Goal: Task Accomplishment & Management: Manage account settings

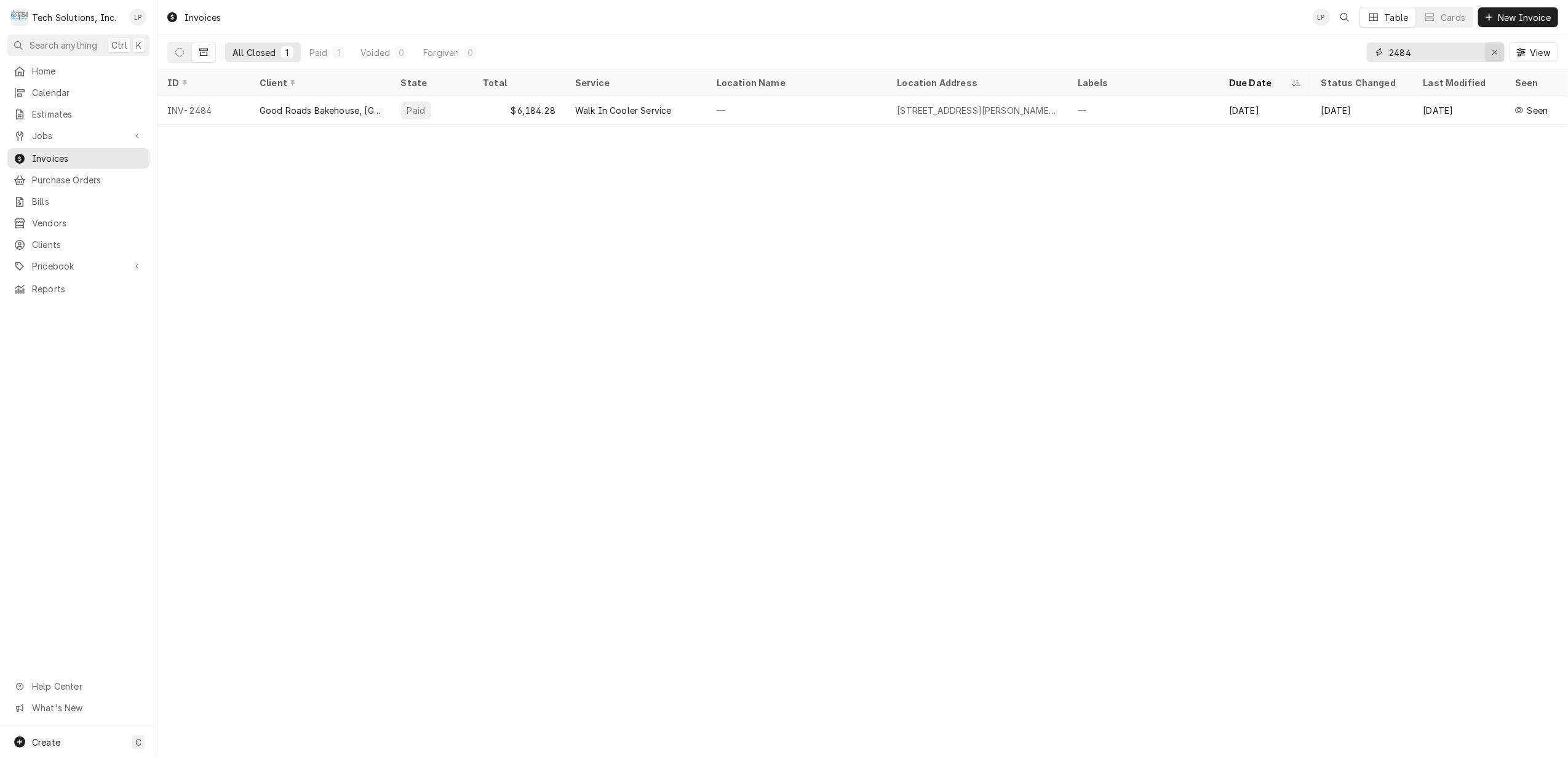
click at [1496, 50] on icon "Erase input" at bounding box center [1495, 51] width 7 height 8
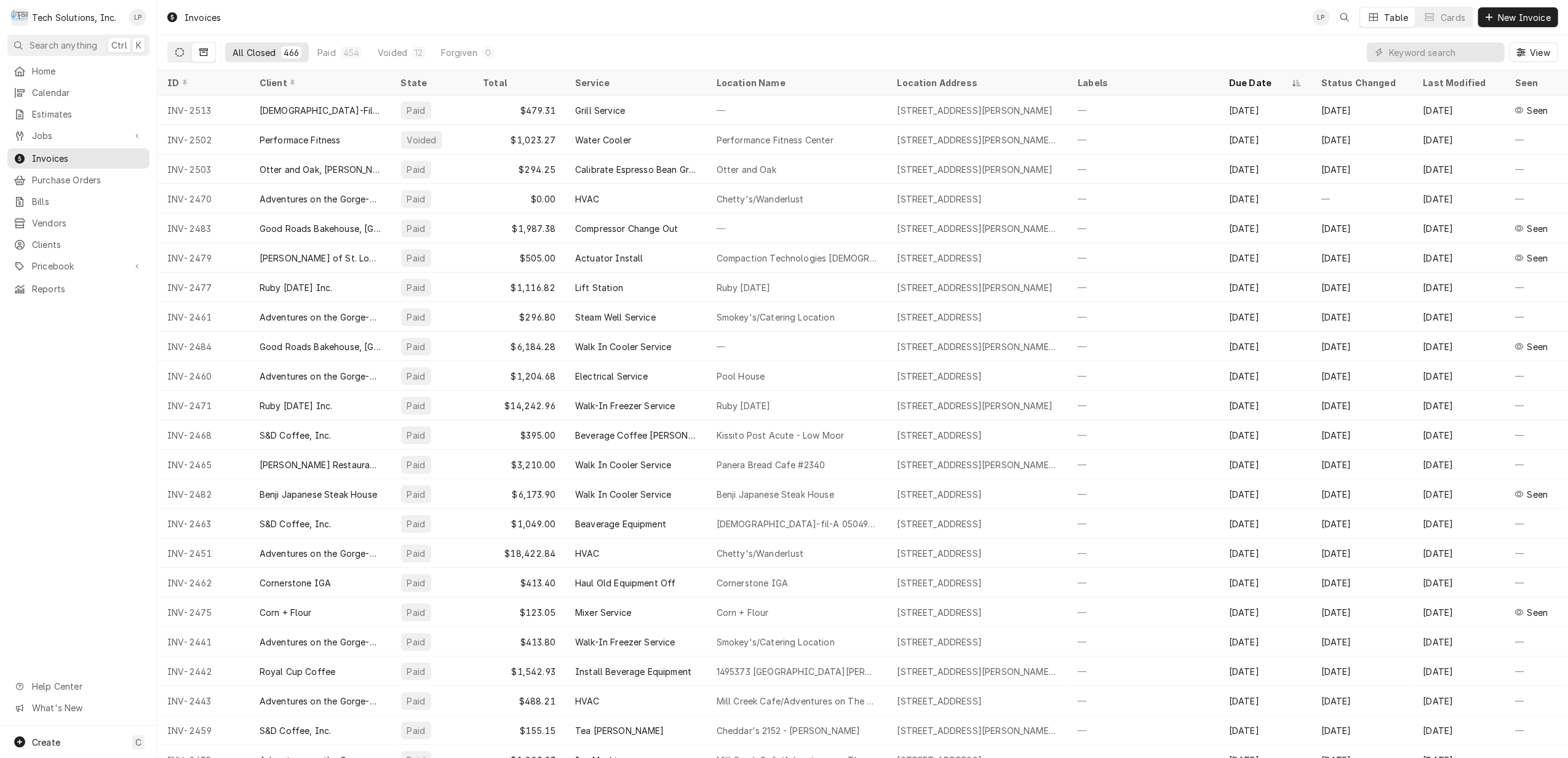
click at [173, 54] on button "Dynamic Content Wrapper" at bounding box center [179, 52] width 23 height 20
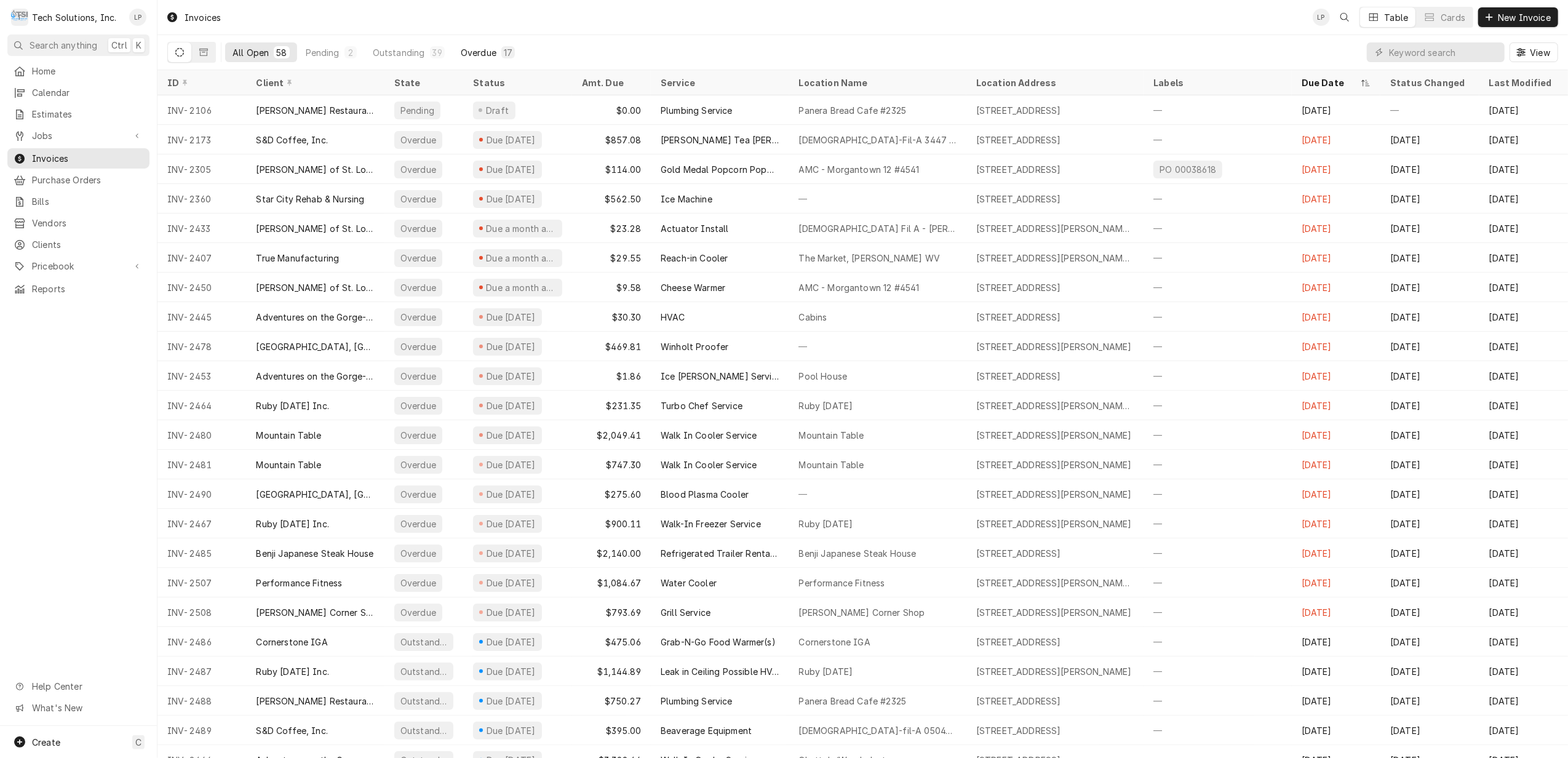
click at [480, 52] on div "Overdue" at bounding box center [478, 52] width 36 height 13
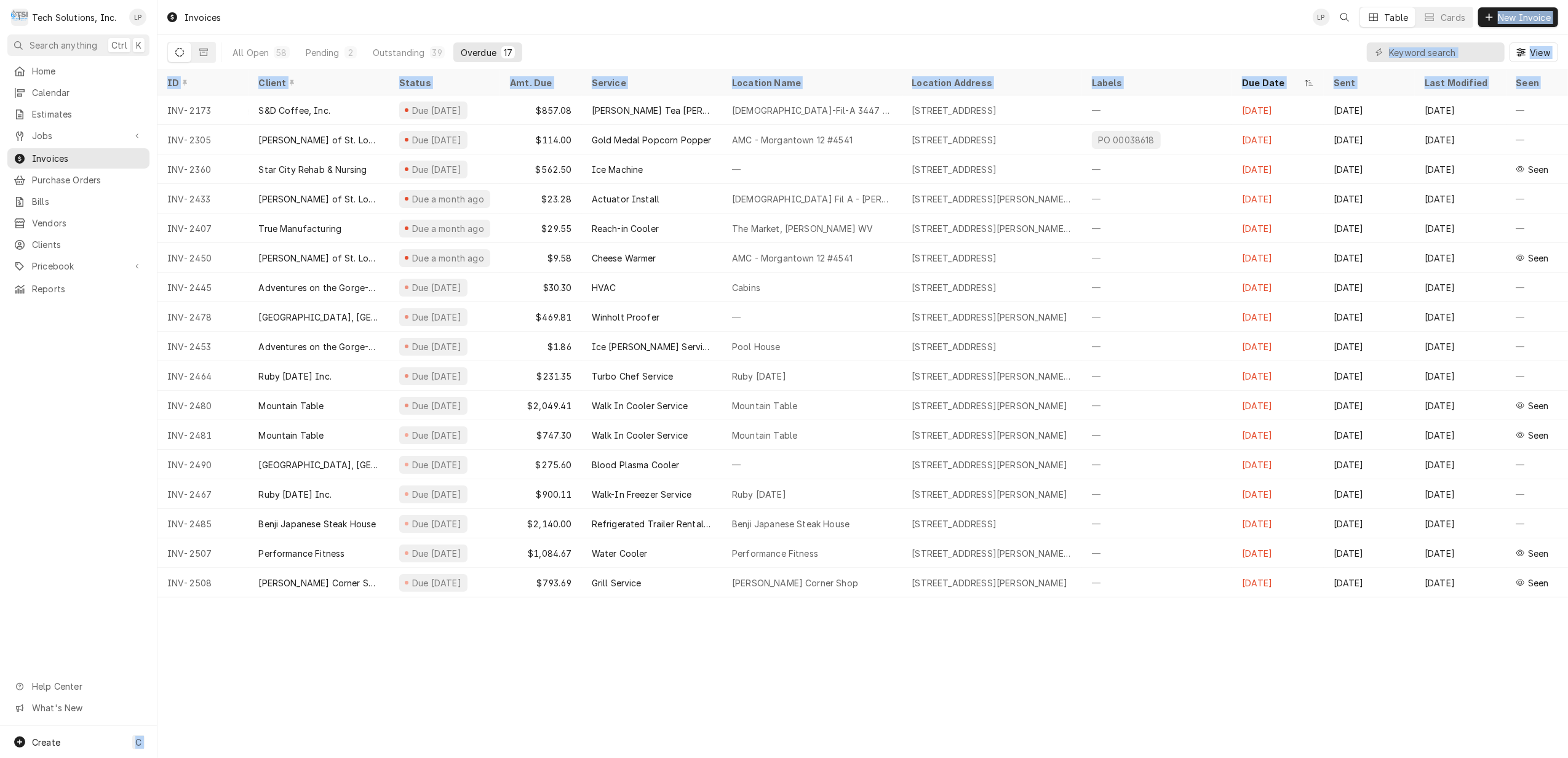
drag, startPoint x: 150, startPoint y: 107, endPoint x: 1010, endPoint y: 614, distance: 998.3
click at [1010, 614] on div "T Tech Solutions, Inc. LP Search anything Ctrl K Home Calendar Estimates Jobs J…" at bounding box center [784, 379] width 1568 height 758
click at [871, 685] on div "Invoices LP Table Cards New Invoice All Open 58 Pending 2 Outstanding 39 Overdu…" at bounding box center [863, 379] width 1411 height 758
click at [193, 669] on div "Invoices LP Table Cards New Invoice All Open 58 Pending 2 Outstanding 39 Overdu…" at bounding box center [863, 379] width 1411 height 758
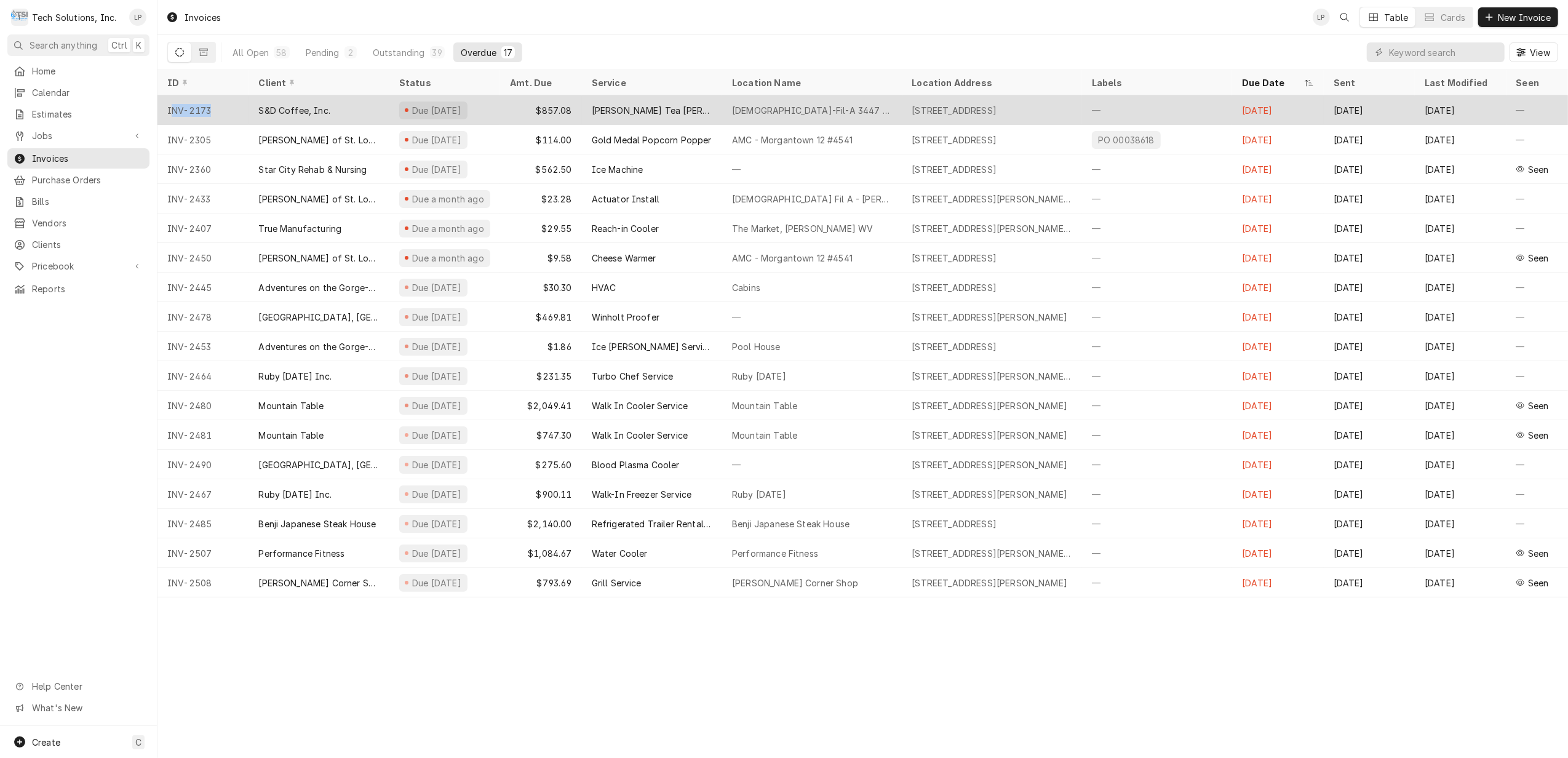
drag, startPoint x: 170, startPoint y: 106, endPoint x: 243, endPoint y: 114, distance: 73.4
click at [243, 114] on div "INV-2173" at bounding box center [203, 110] width 91 height 30
drag, startPoint x: 243, startPoint y: 114, endPoint x: 226, endPoint y: 119, distance: 17.7
click at [234, 119] on div "INV-2173" at bounding box center [203, 110] width 91 height 30
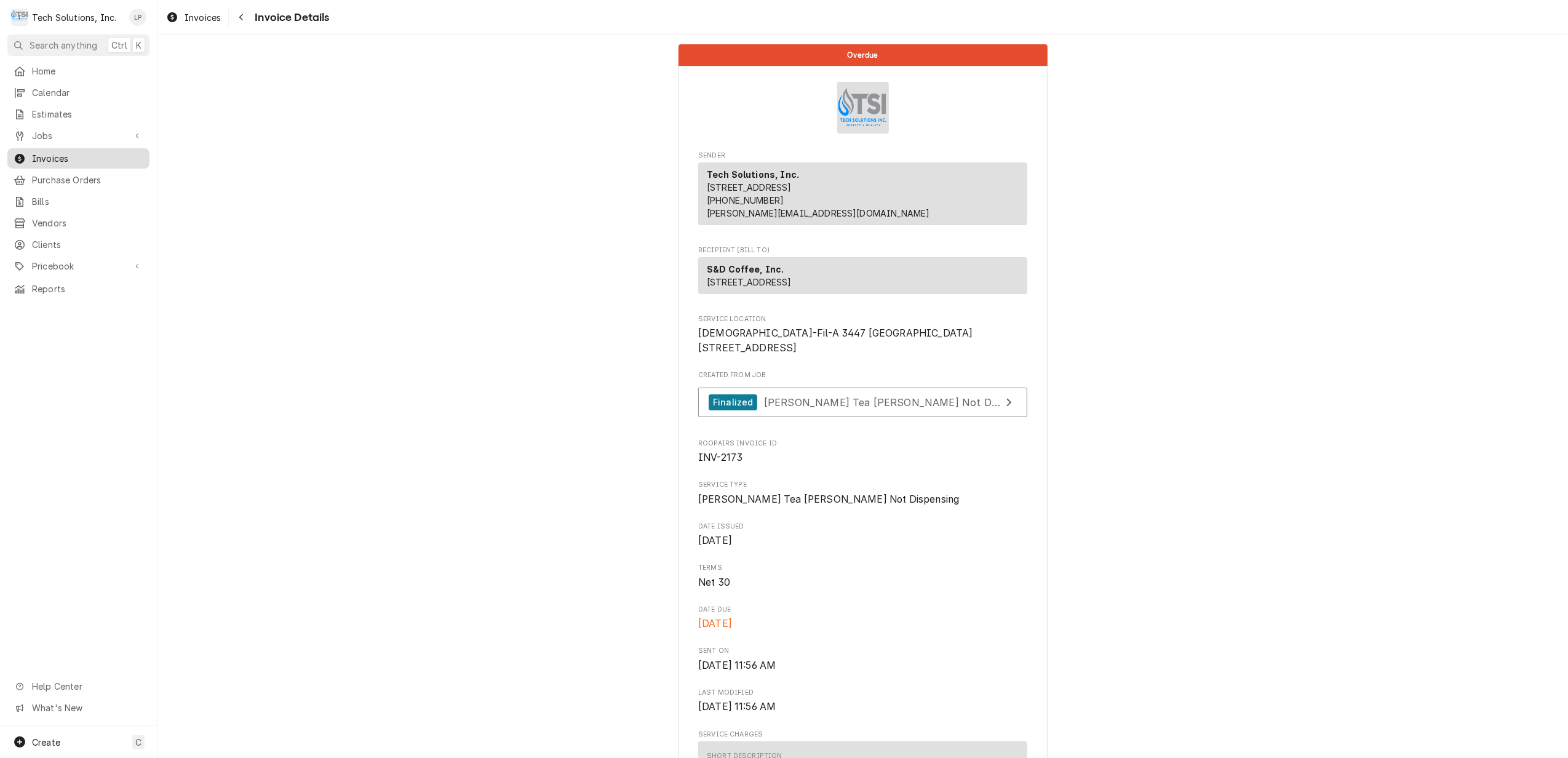
click at [47, 154] on span "Invoices" at bounding box center [87, 158] width 111 height 13
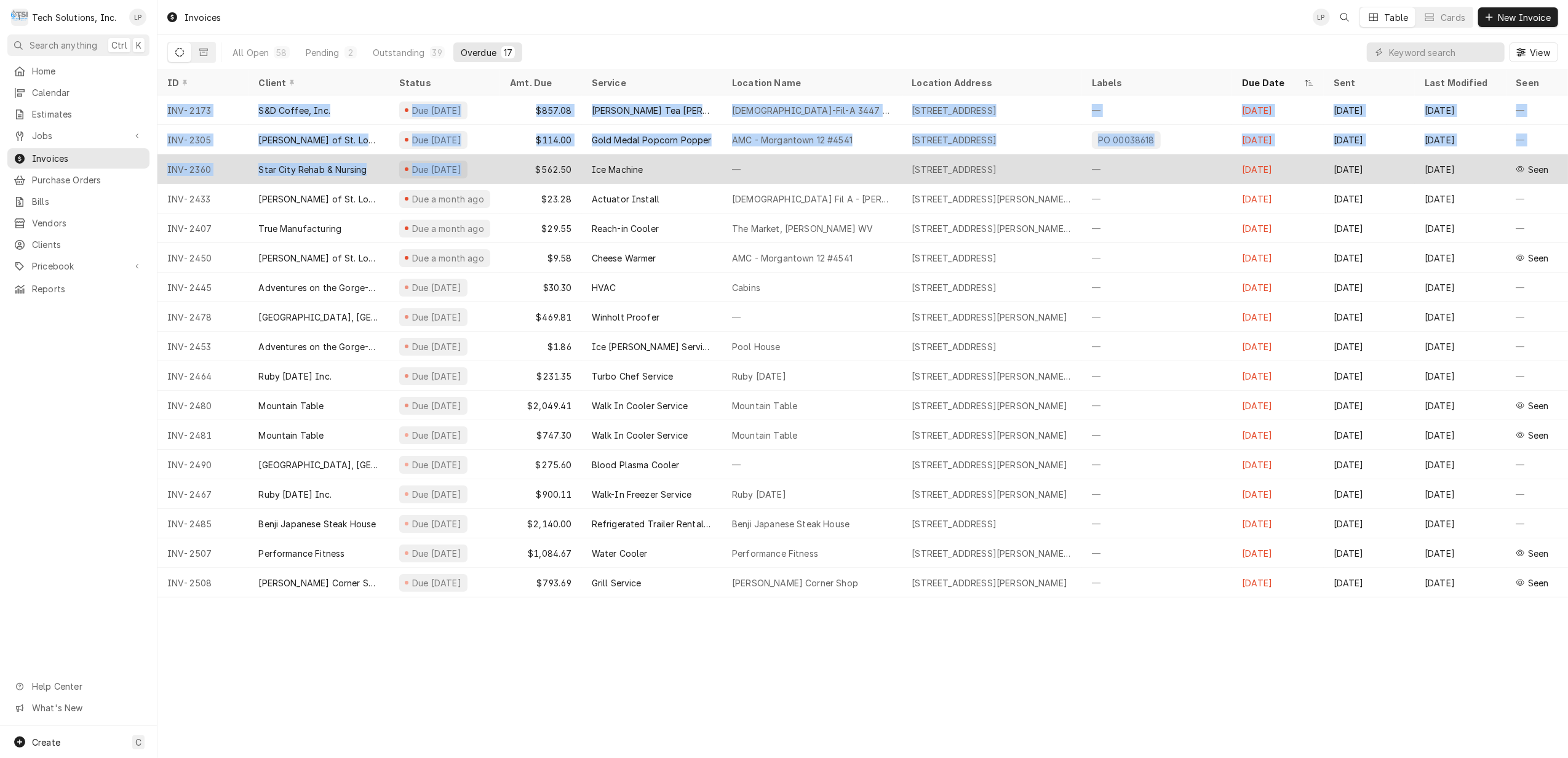
drag, startPoint x: 163, startPoint y: 107, endPoint x: 502, endPoint y: 166, distance: 344.1
click at [502, 166] on tbody "INV-2173 S&D Coffee, Inc. Due 5 months ago $857.08 Curtis Tea Brewer Not Dispen…" at bounding box center [863, 346] width 1411 height 502
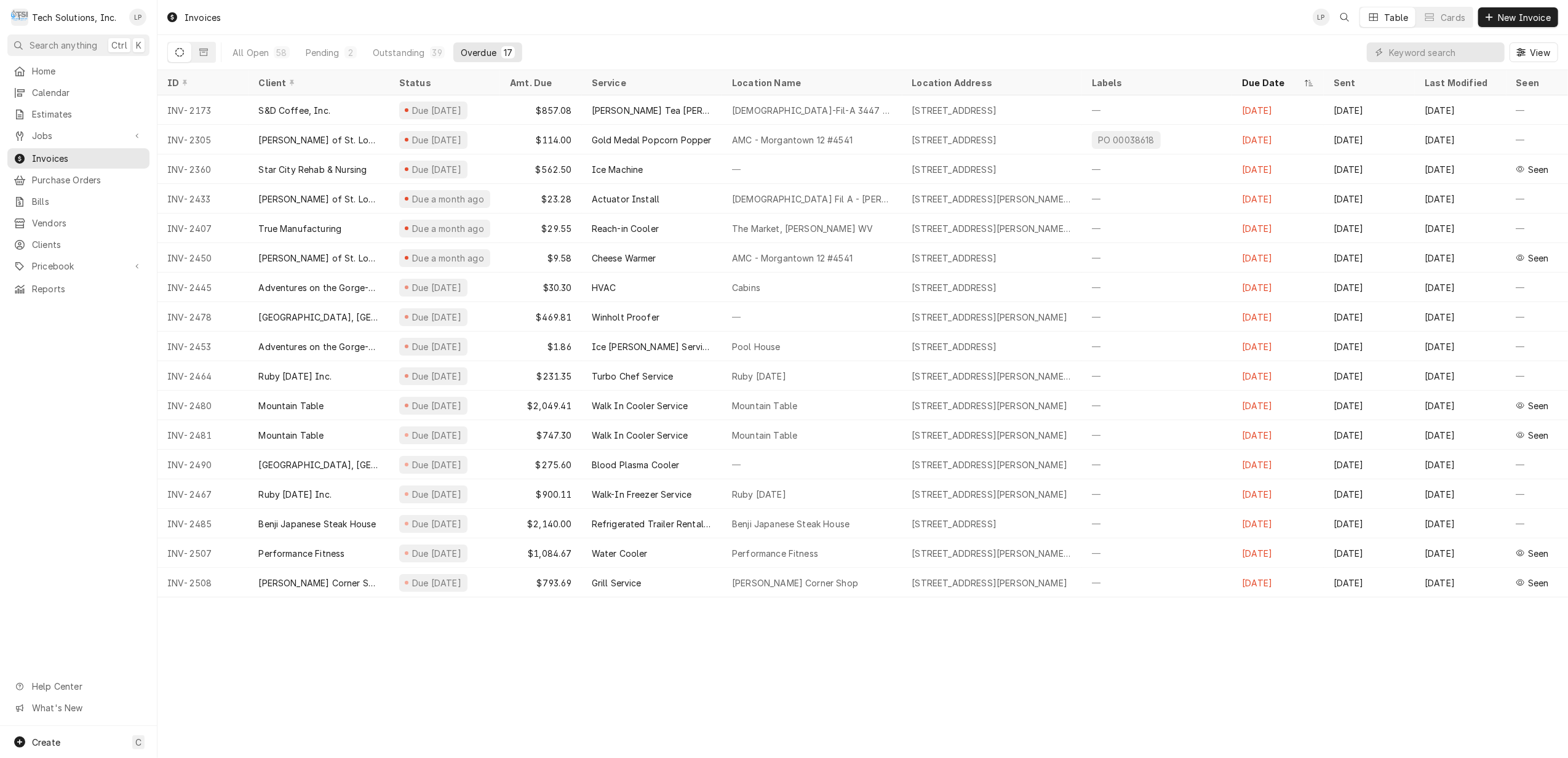
click at [500, 659] on div "Invoices LP Table Cards New Invoice All Open 58 Pending 2 Outstanding 39 Overdu…" at bounding box center [863, 379] width 1411 height 758
click at [494, 648] on div "Invoices LP Table Cards New Invoice All Open 58 Pending 2 Outstanding 39 Overdu…" at bounding box center [863, 379] width 1411 height 758
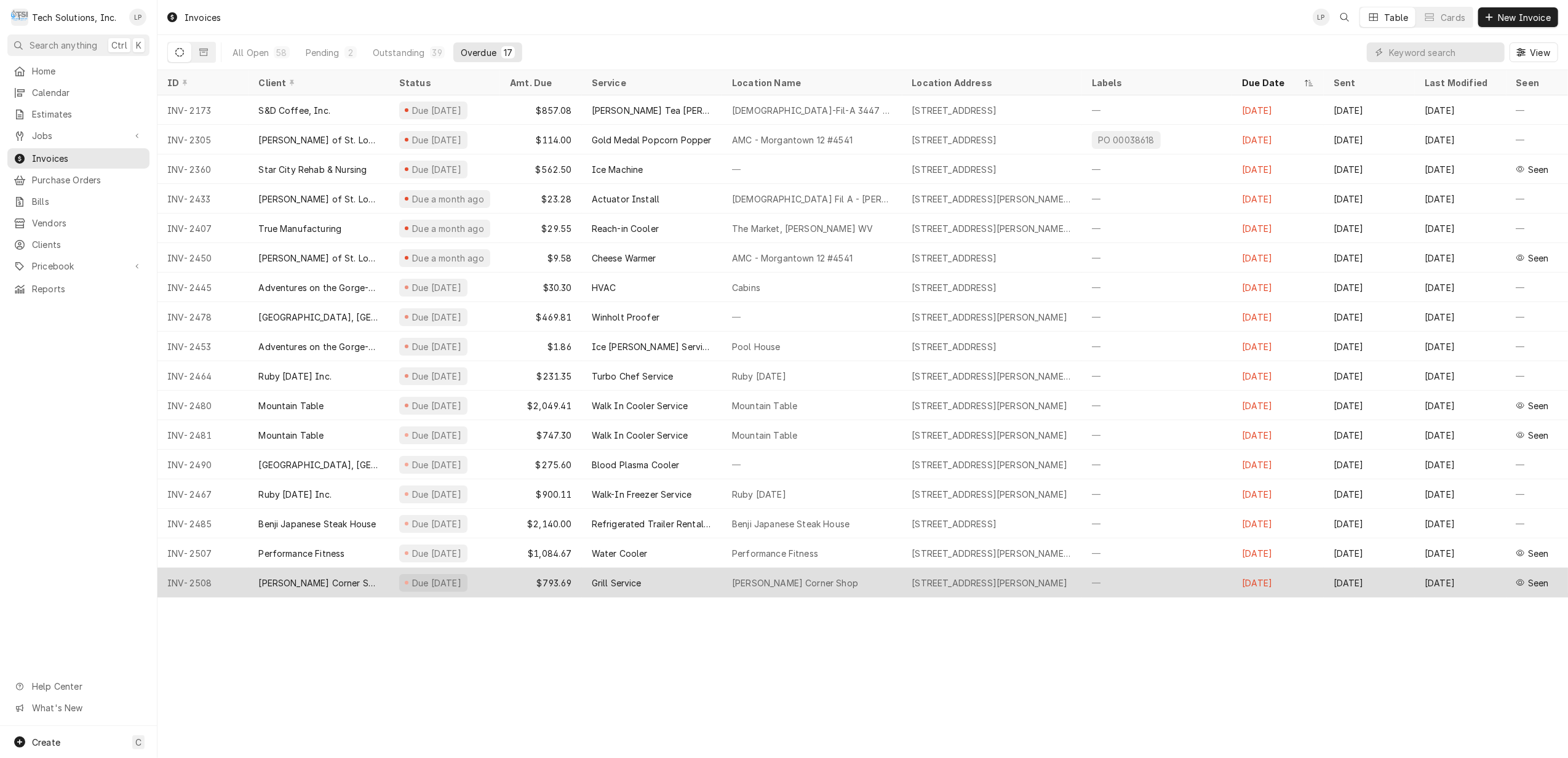
drag, startPoint x: 163, startPoint y: 107, endPoint x: 473, endPoint y: 569, distance: 556.4
click at [473, 569] on tbody "INV-2173 S&D Coffee, Inc. Due 5 months ago $857.08 Curtis Tea Brewer Not Dispen…" at bounding box center [863, 346] width 1411 height 502
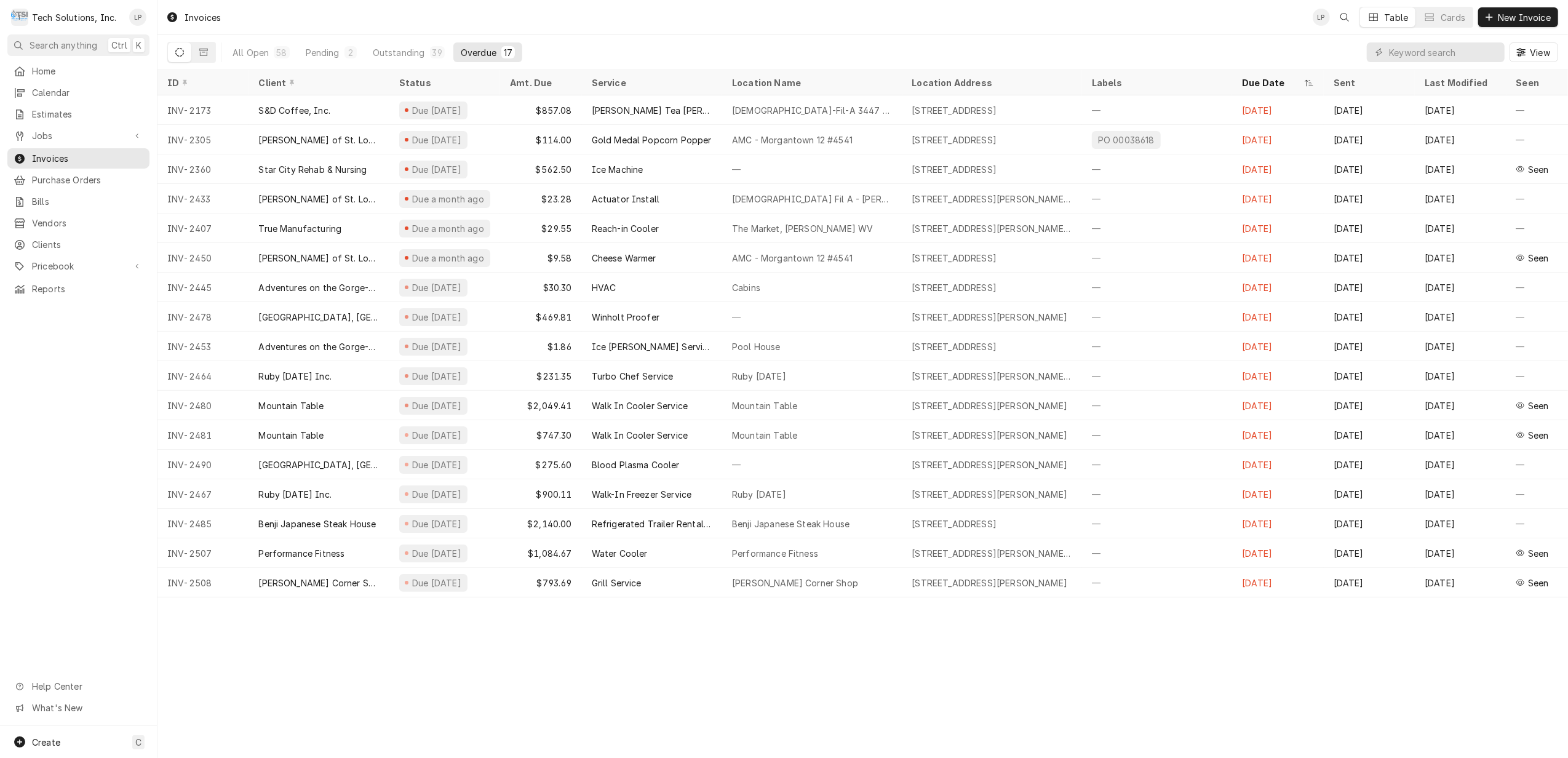
click at [689, 632] on div "Invoices LP Table Cards New Invoice All Open 58 Pending 2 Outstanding 39 Overdu…" at bounding box center [863, 379] width 1411 height 758
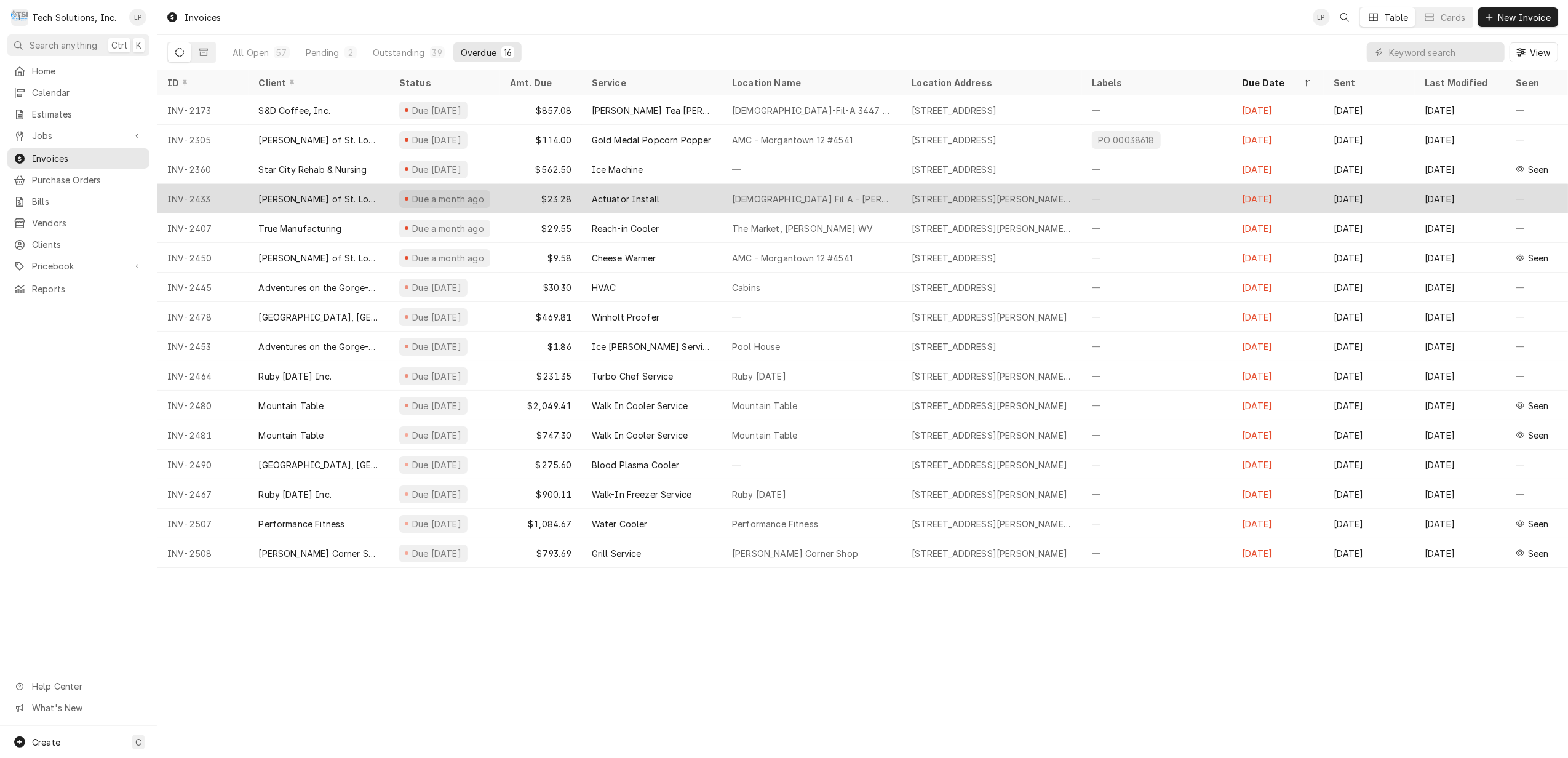
click at [198, 198] on div "INV-2433" at bounding box center [203, 198] width 91 height 30
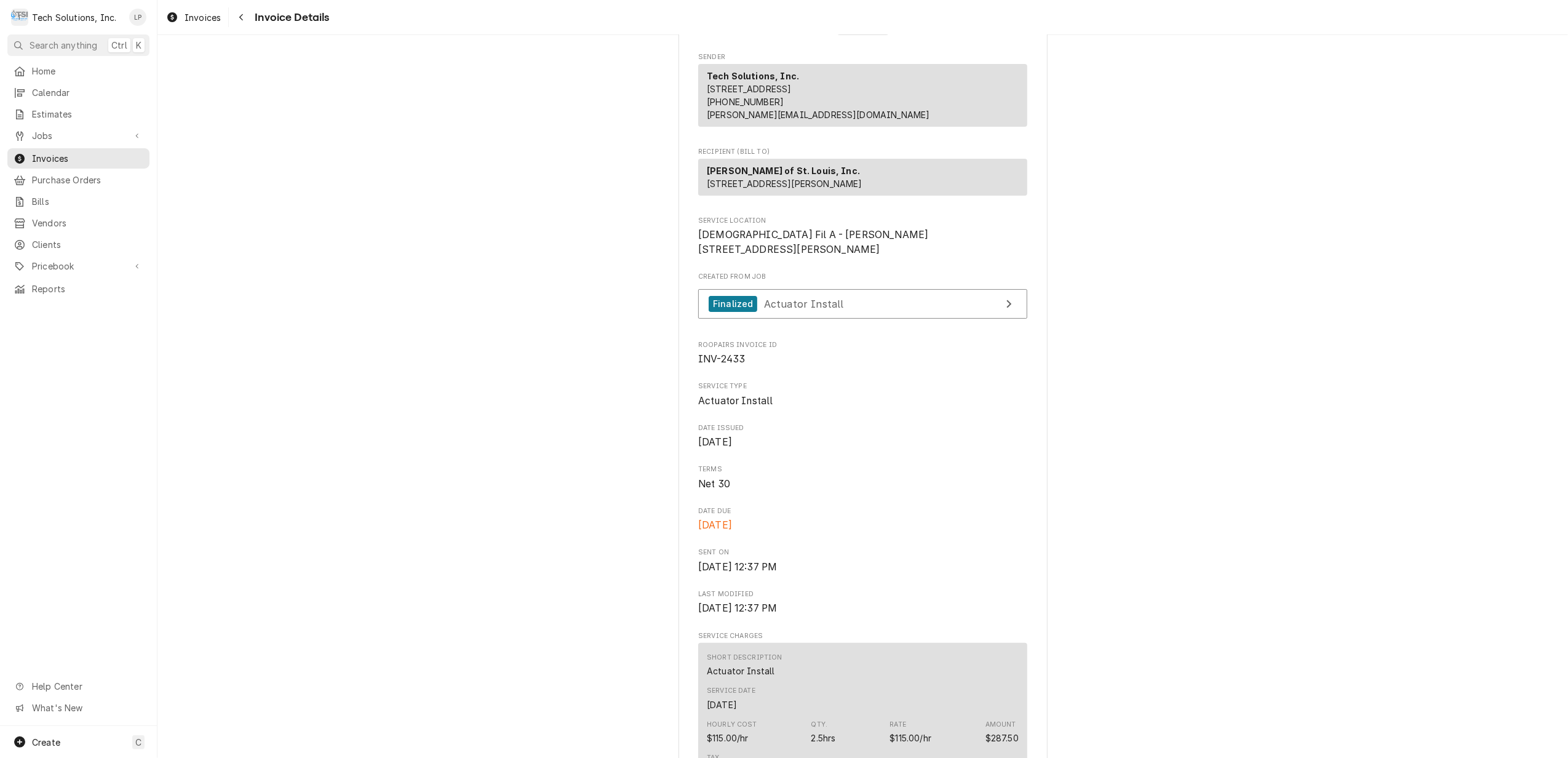
scroll to position [61, 0]
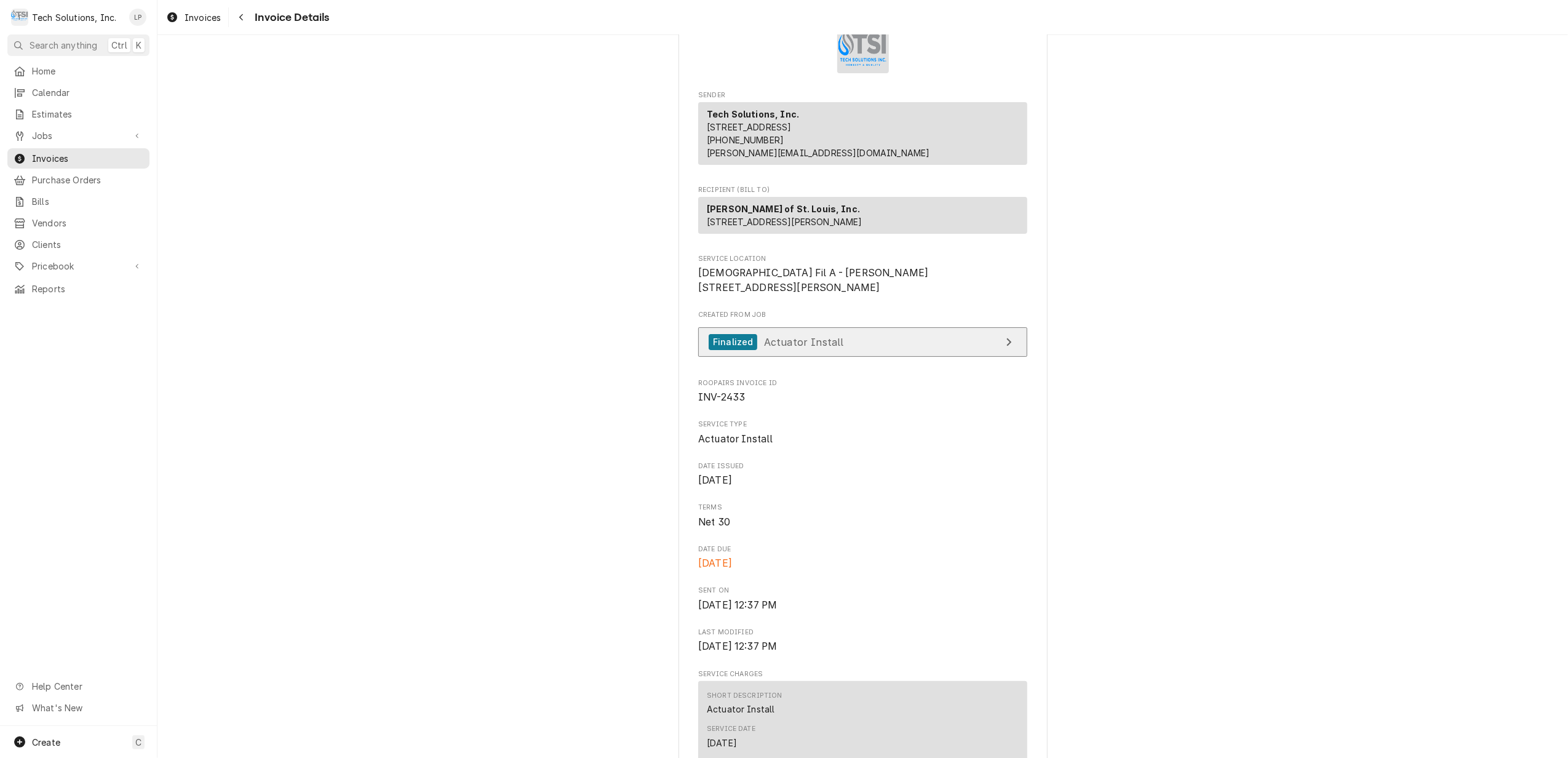
click at [781, 351] on div "Finalized Actuator Install" at bounding box center [776, 343] width 135 height 17
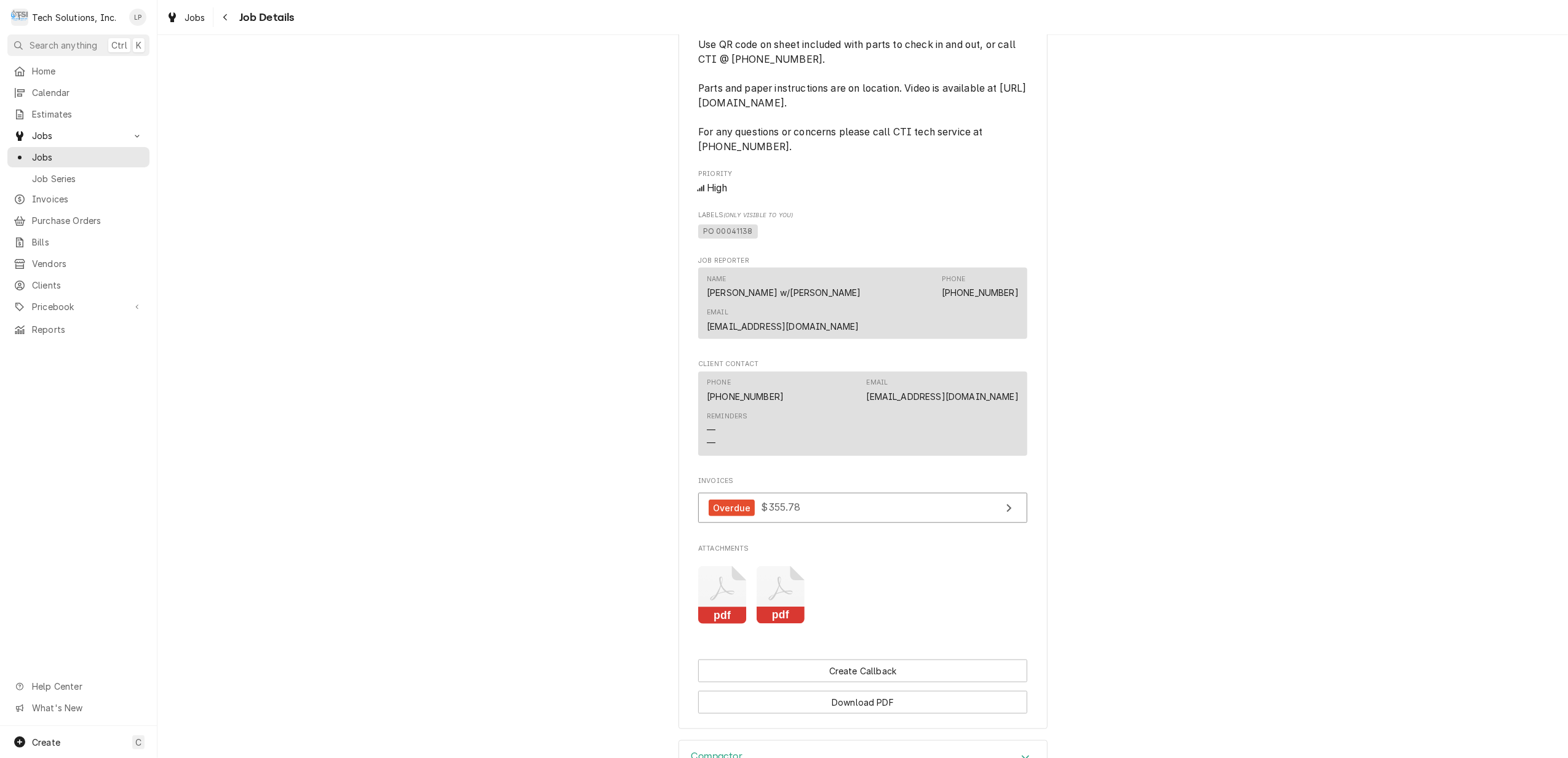
scroll to position [1079, 0]
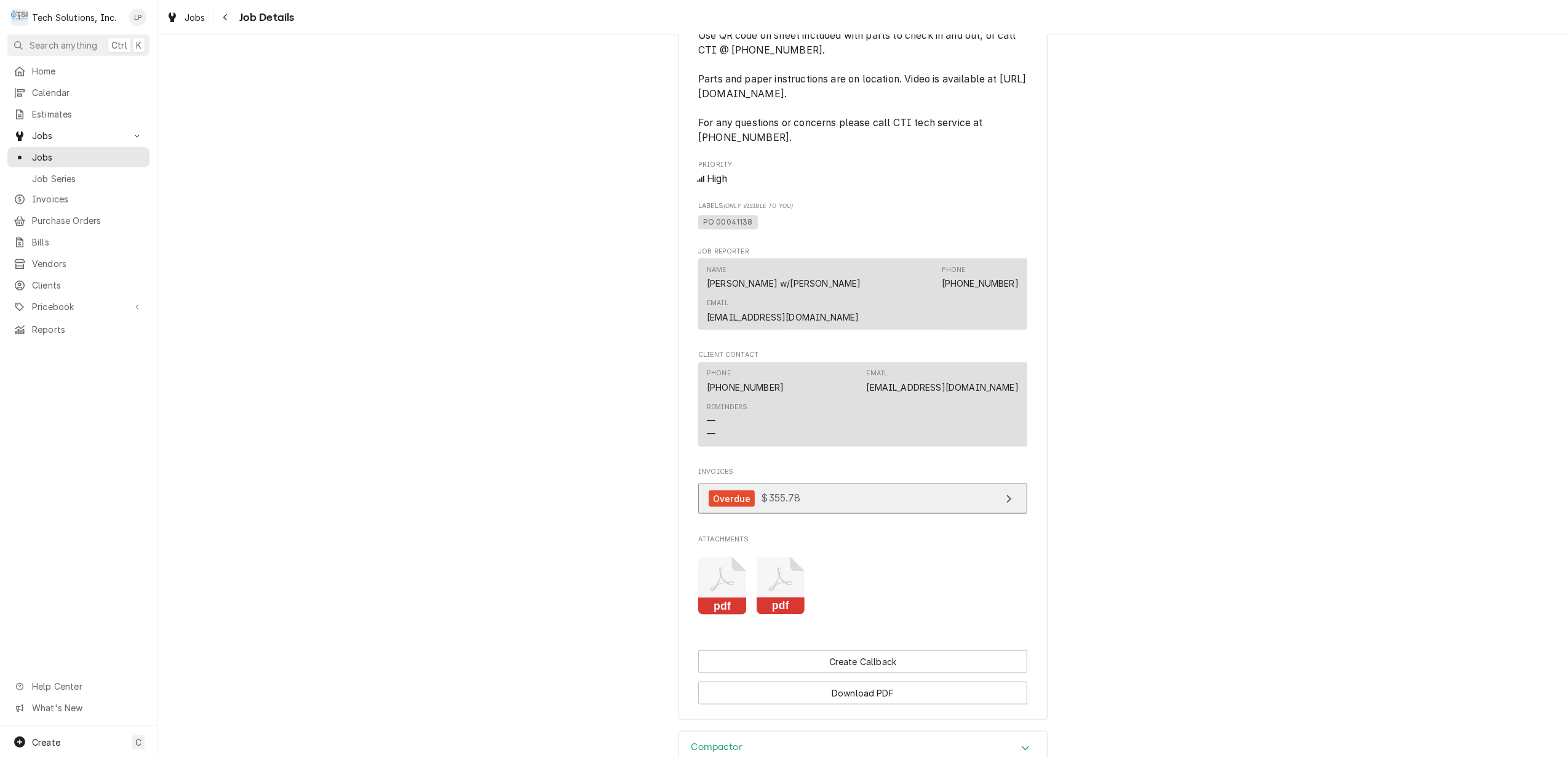
click at [971, 484] on link "Overdue $355.78" at bounding box center [862, 499] width 329 height 30
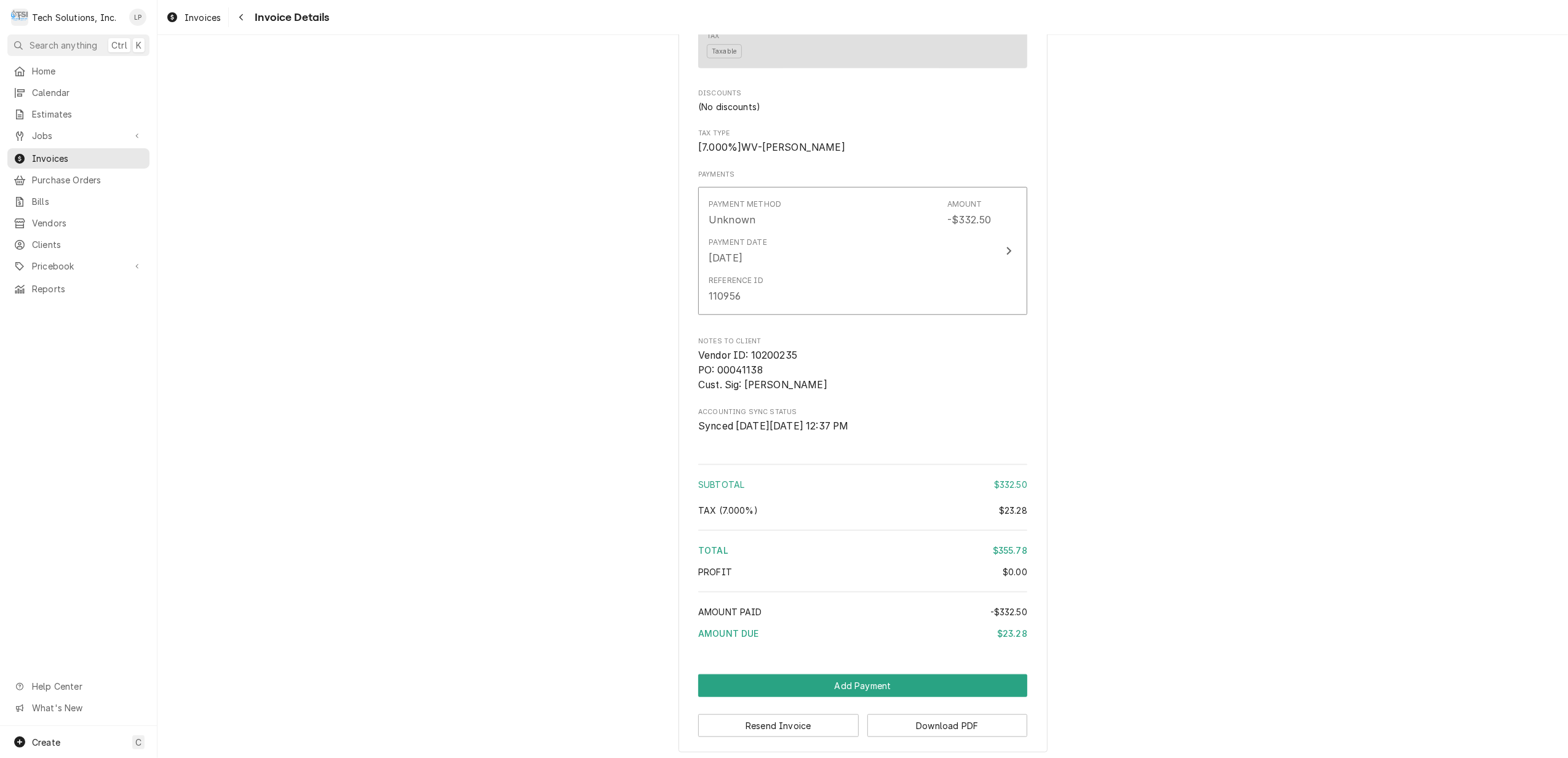
scroll to position [1210, 0]
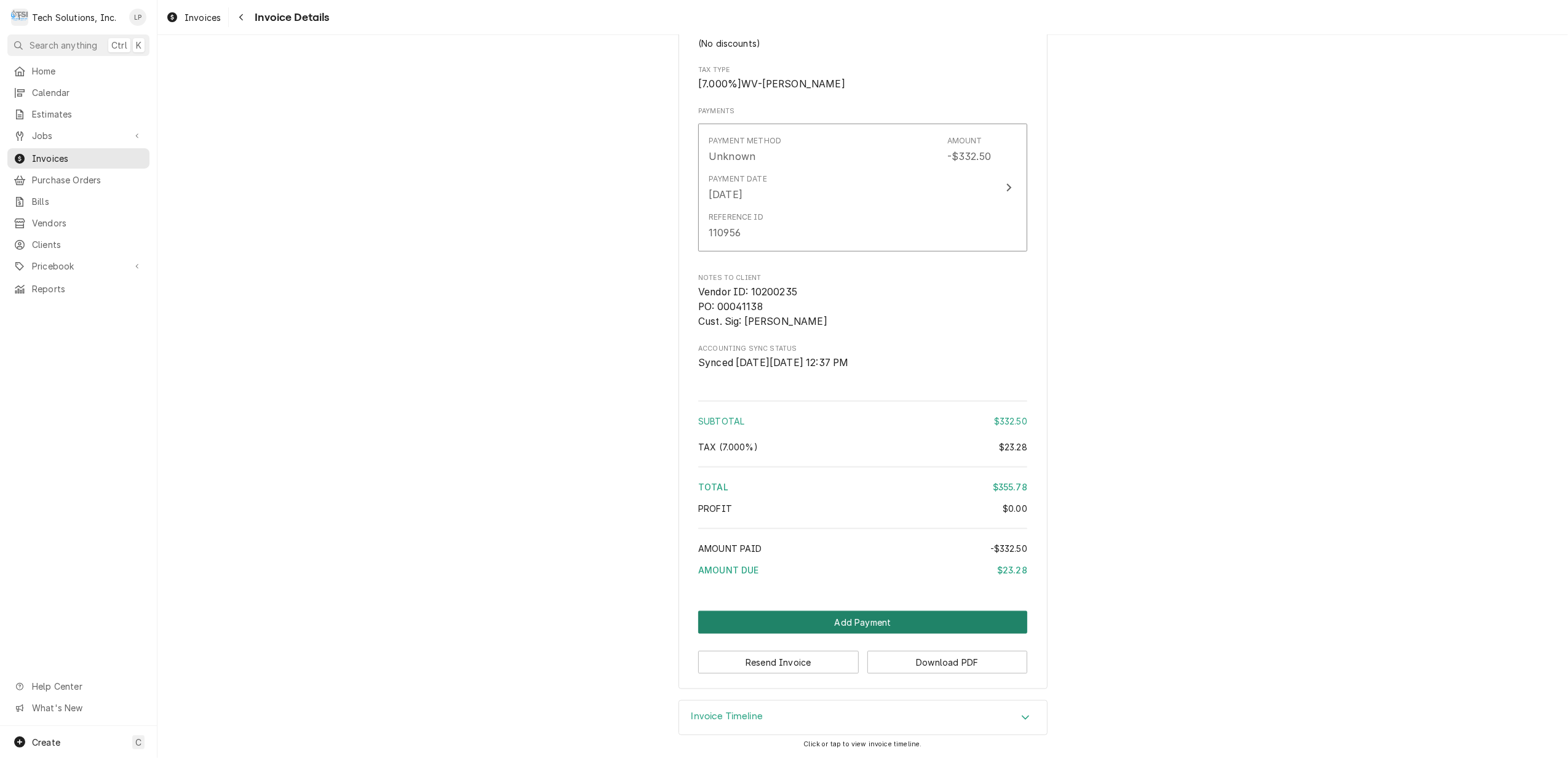
click at [843, 620] on button "Add Payment" at bounding box center [862, 623] width 329 height 23
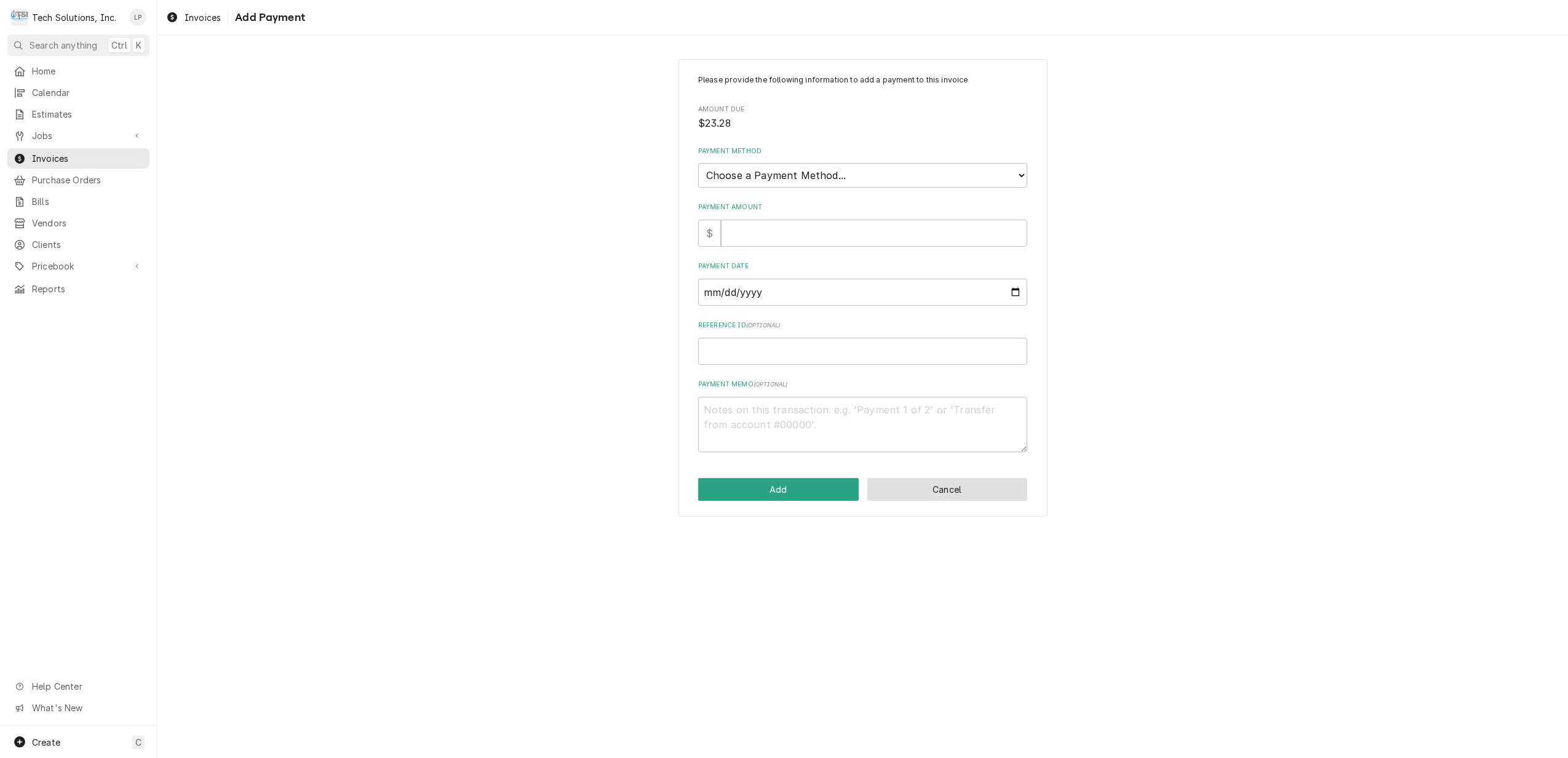
click at [941, 491] on button "Cancel" at bounding box center [947, 489] width 160 height 23
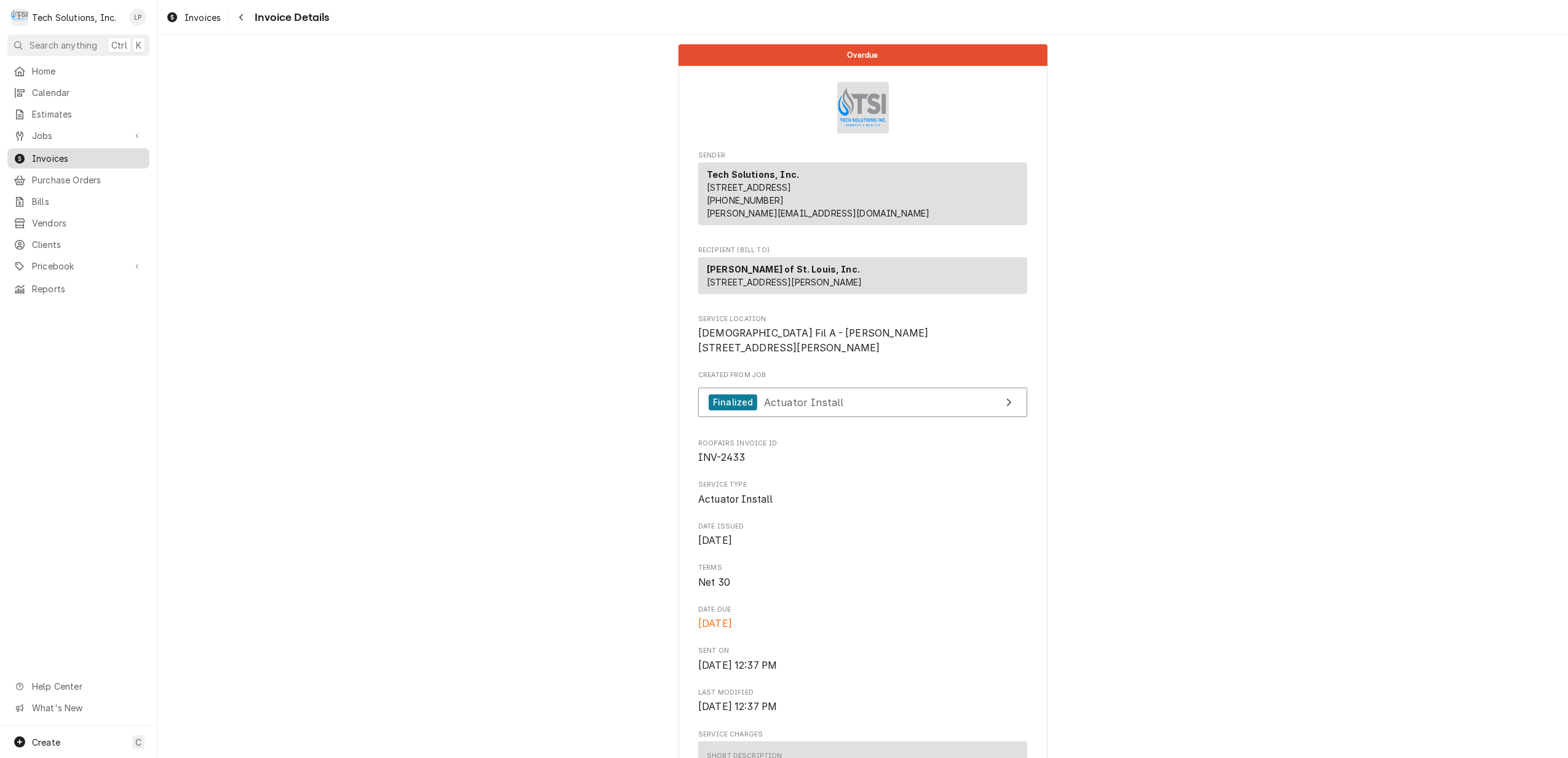
click at [51, 153] on span "Invoices" at bounding box center [87, 158] width 111 height 13
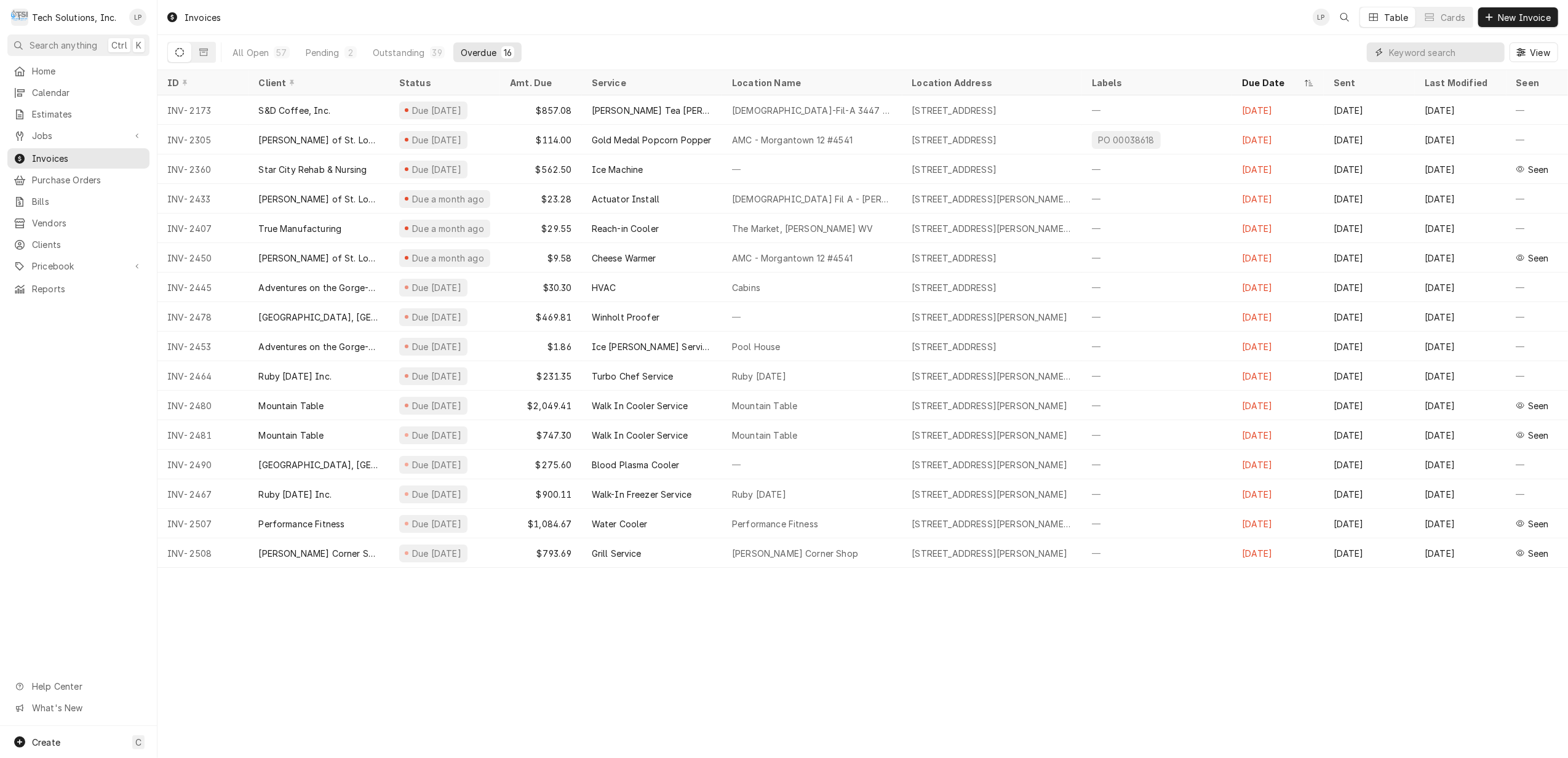
click at [1426, 52] on input "Dynamic Content Wrapper" at bounding box center [1443, 52] width 110 height 20
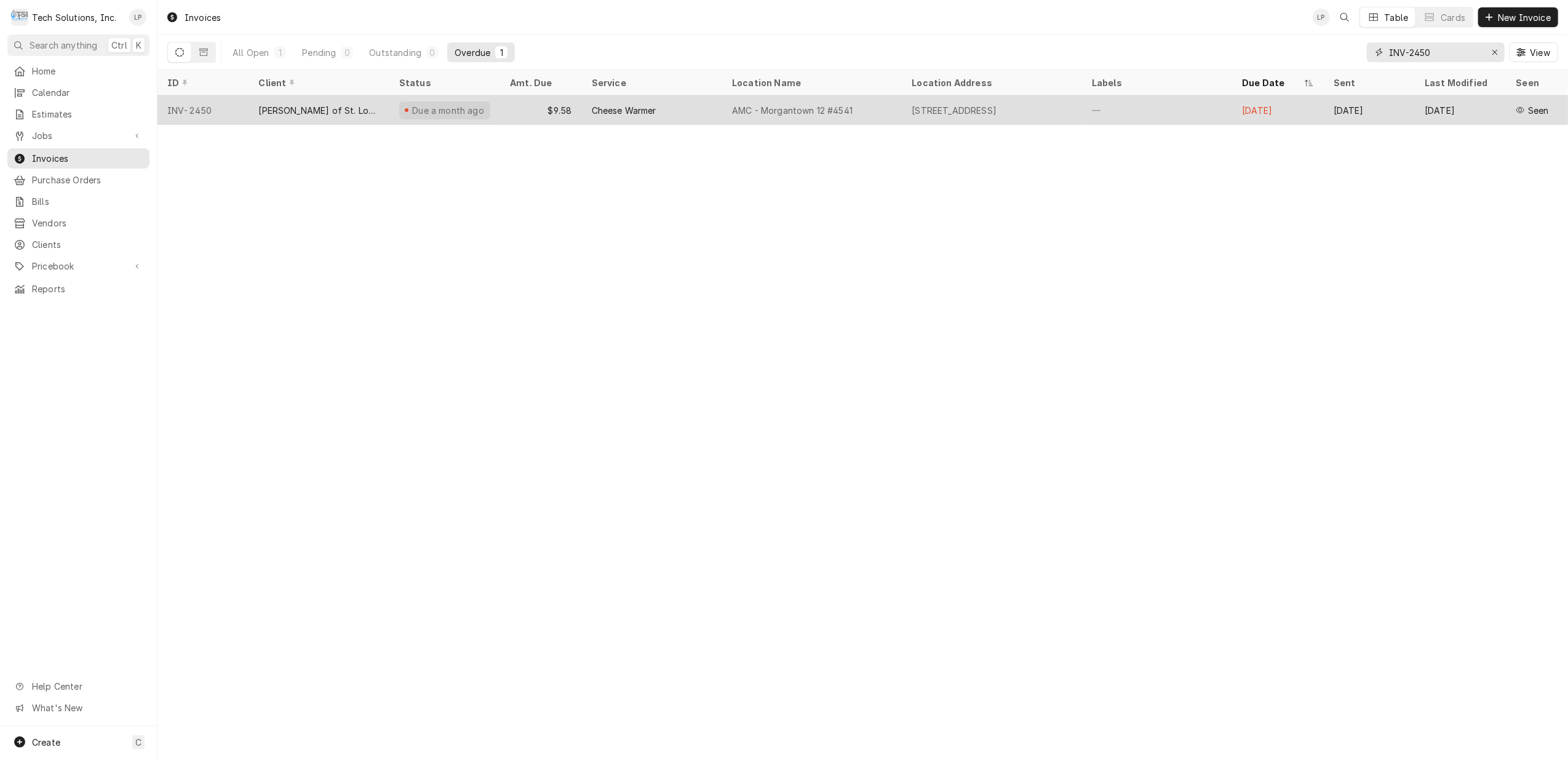
type input "INV-2450"
click at [872, 107] on div "AMC - Morgantown 12 #4541" at bounding box center [812, 110] width 180 height 30
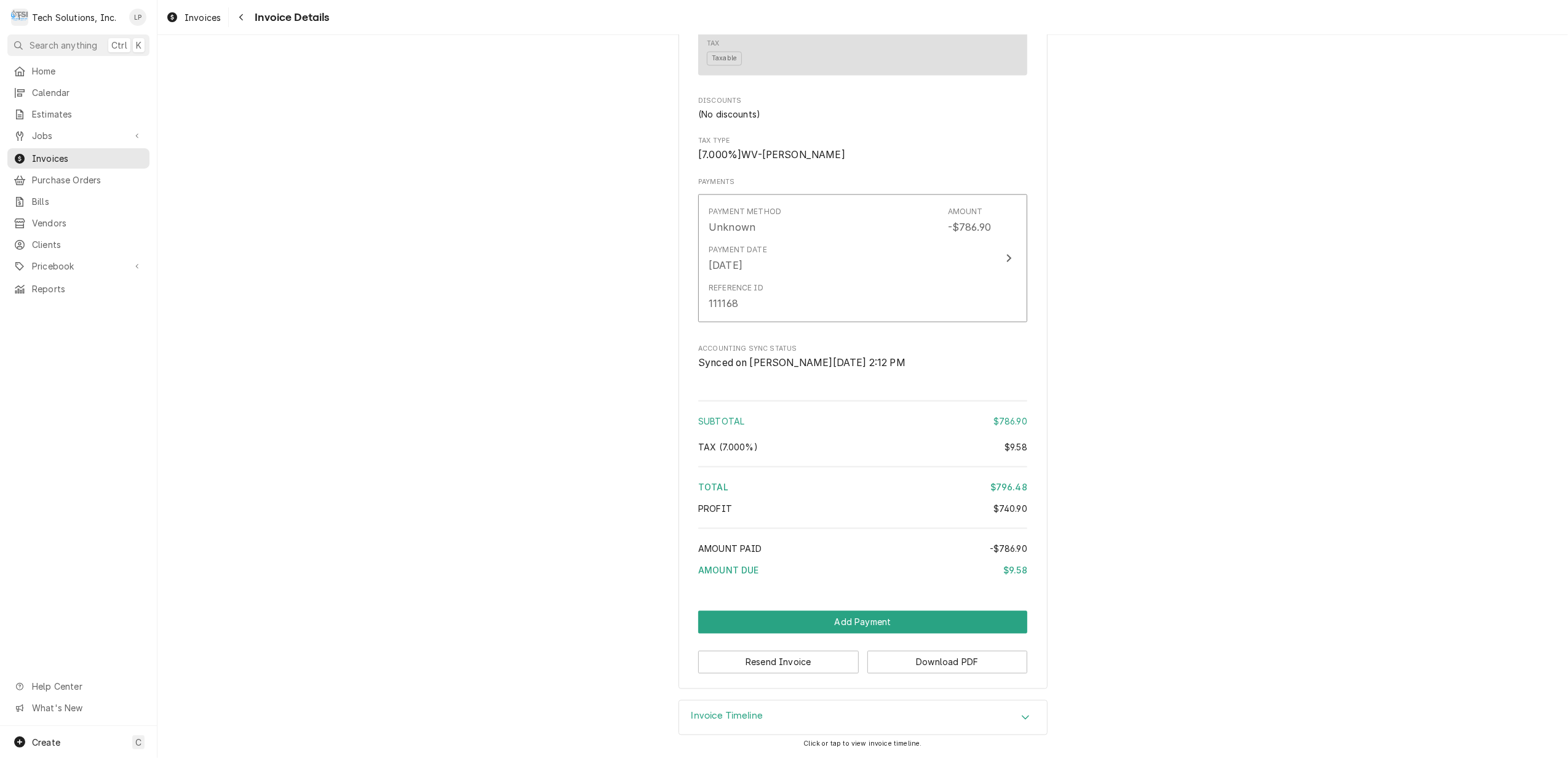
scroll to position [1847, 0]
click at [786, 663] on button "Resend Invoice" at bounding box center [778, 663] width 160 height 23
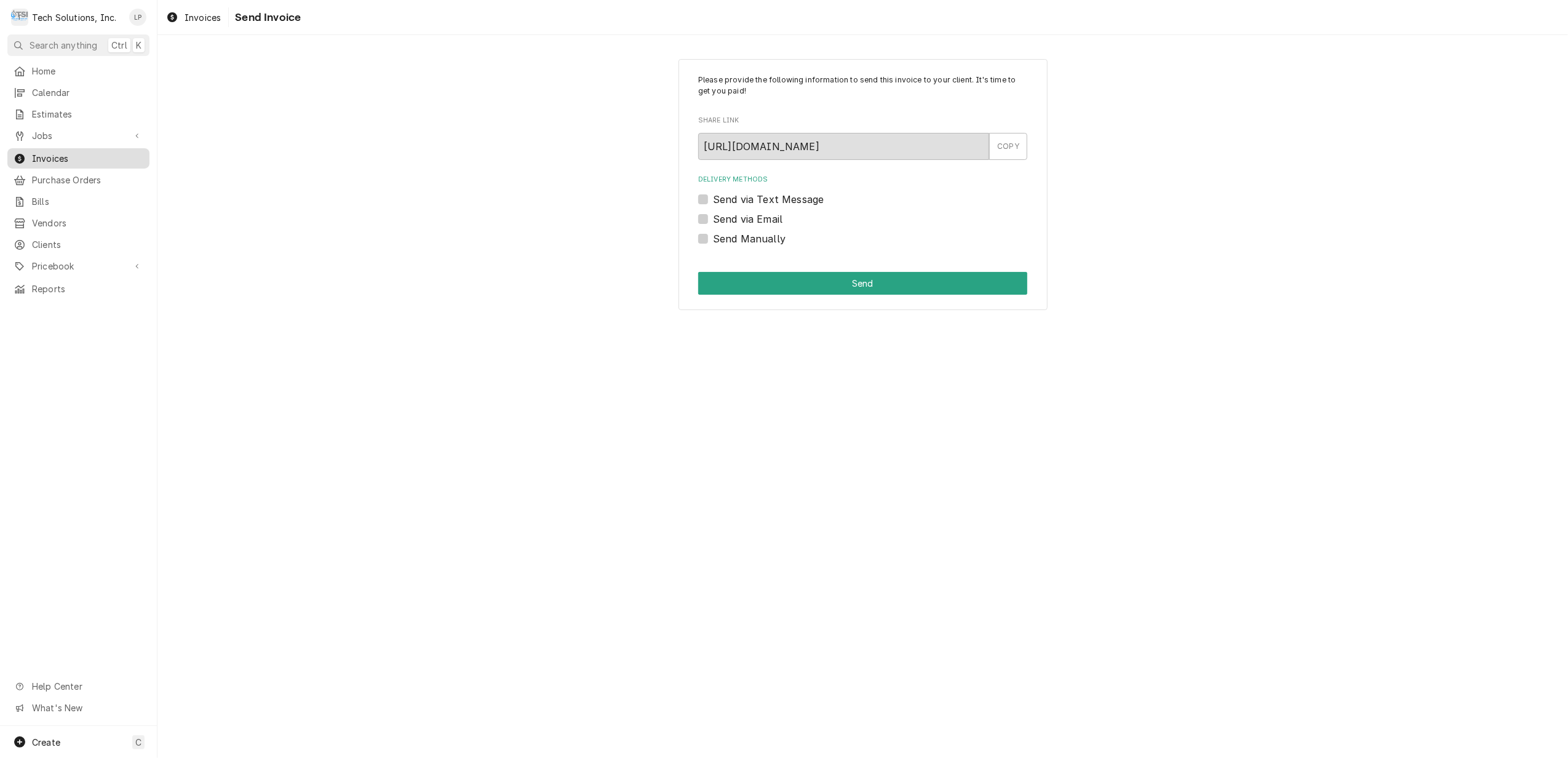
click at [53, 154] on span "Invoices" at bounding box center [87, 158] width 111 height 13
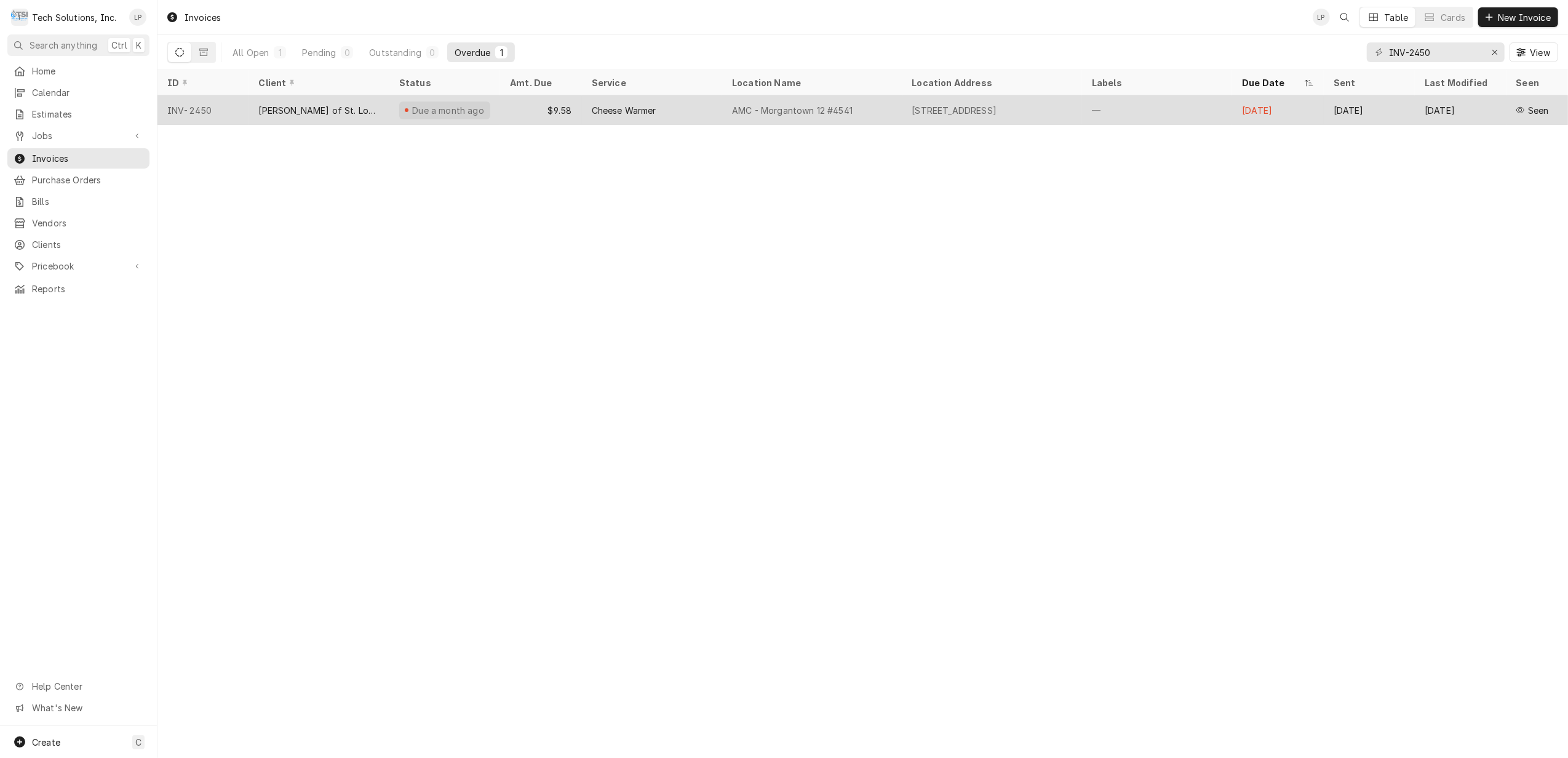
click at [610, 107] on div "Cheese Warmer" at bounding box center [624, 110] width 64 height 13
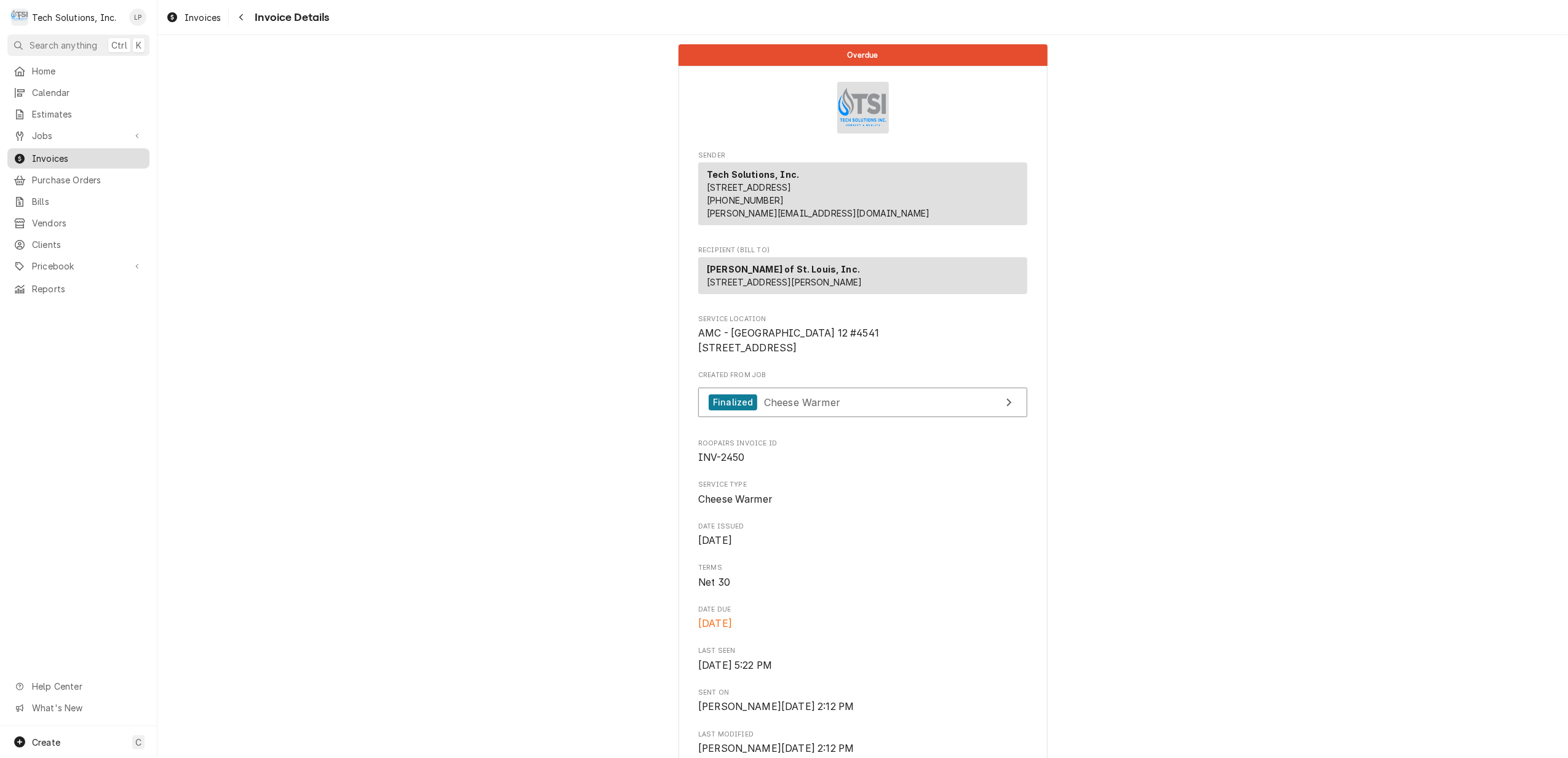
click at [57, 152] on span "Invoices" at bounding box center [87, 158] width 111 height 13
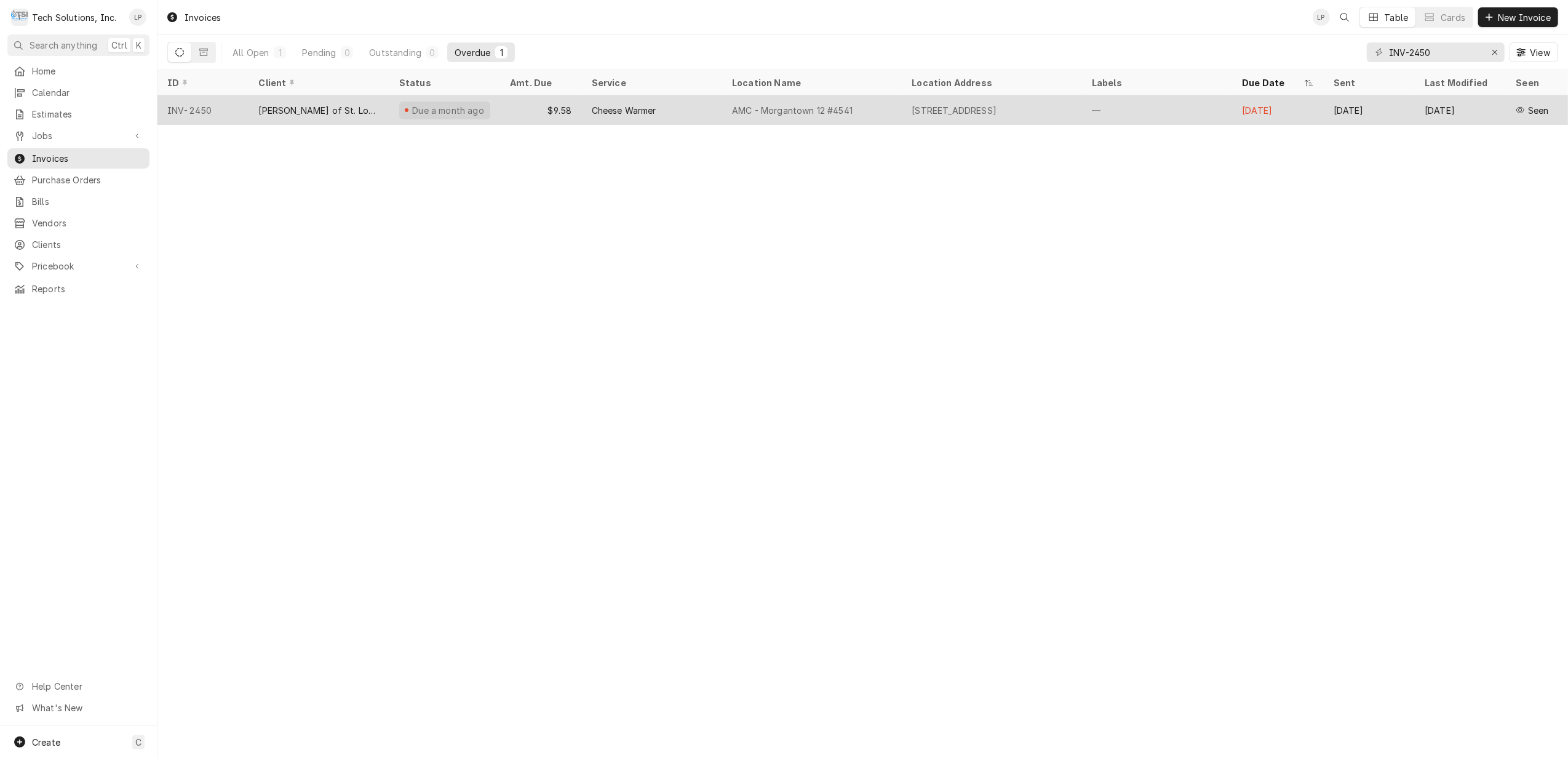
click at [212, 101] on div "INV-2450" at bounding box center [203, 110] width 91 height 30
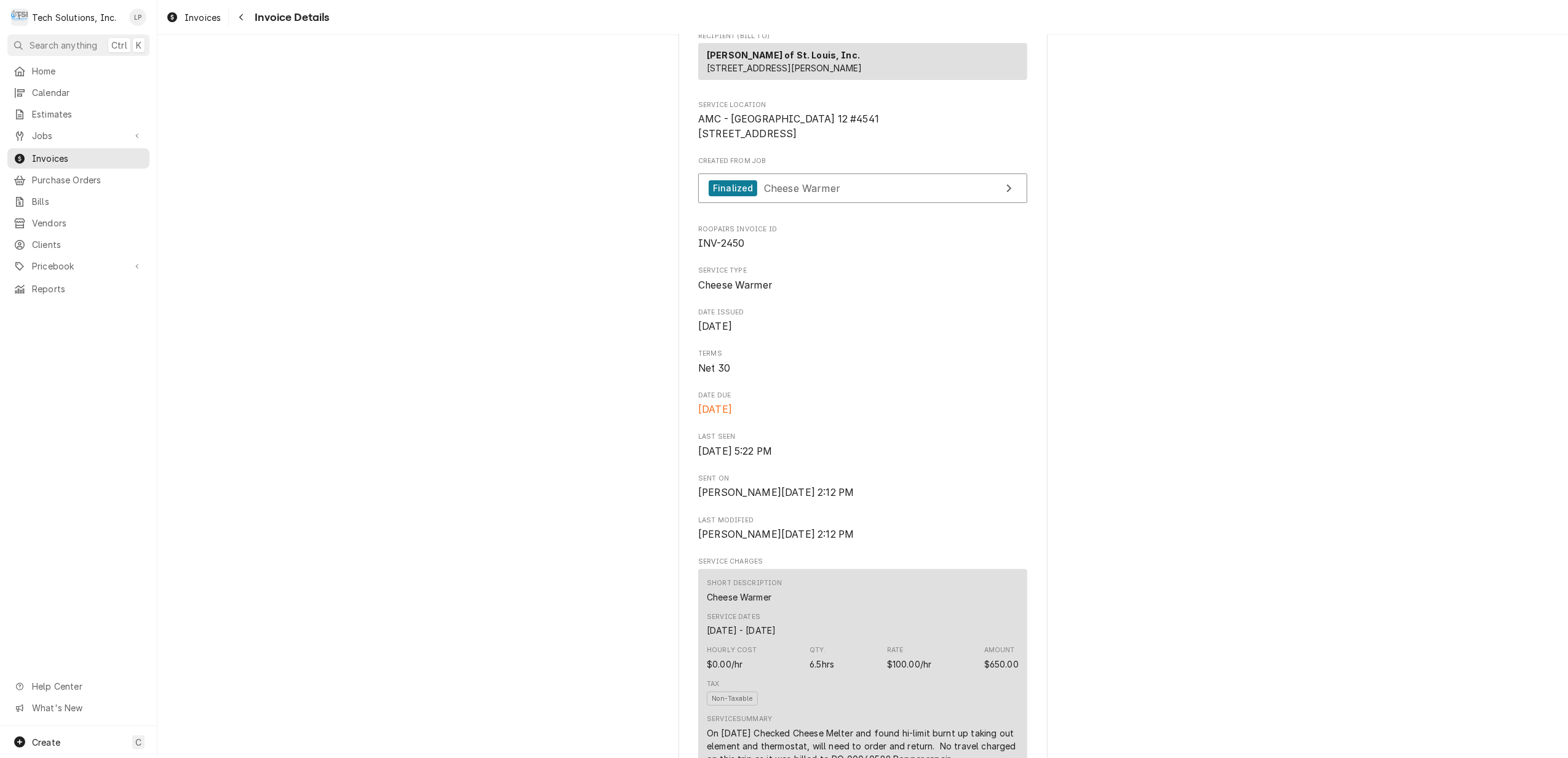
scroll to position [205, 0]
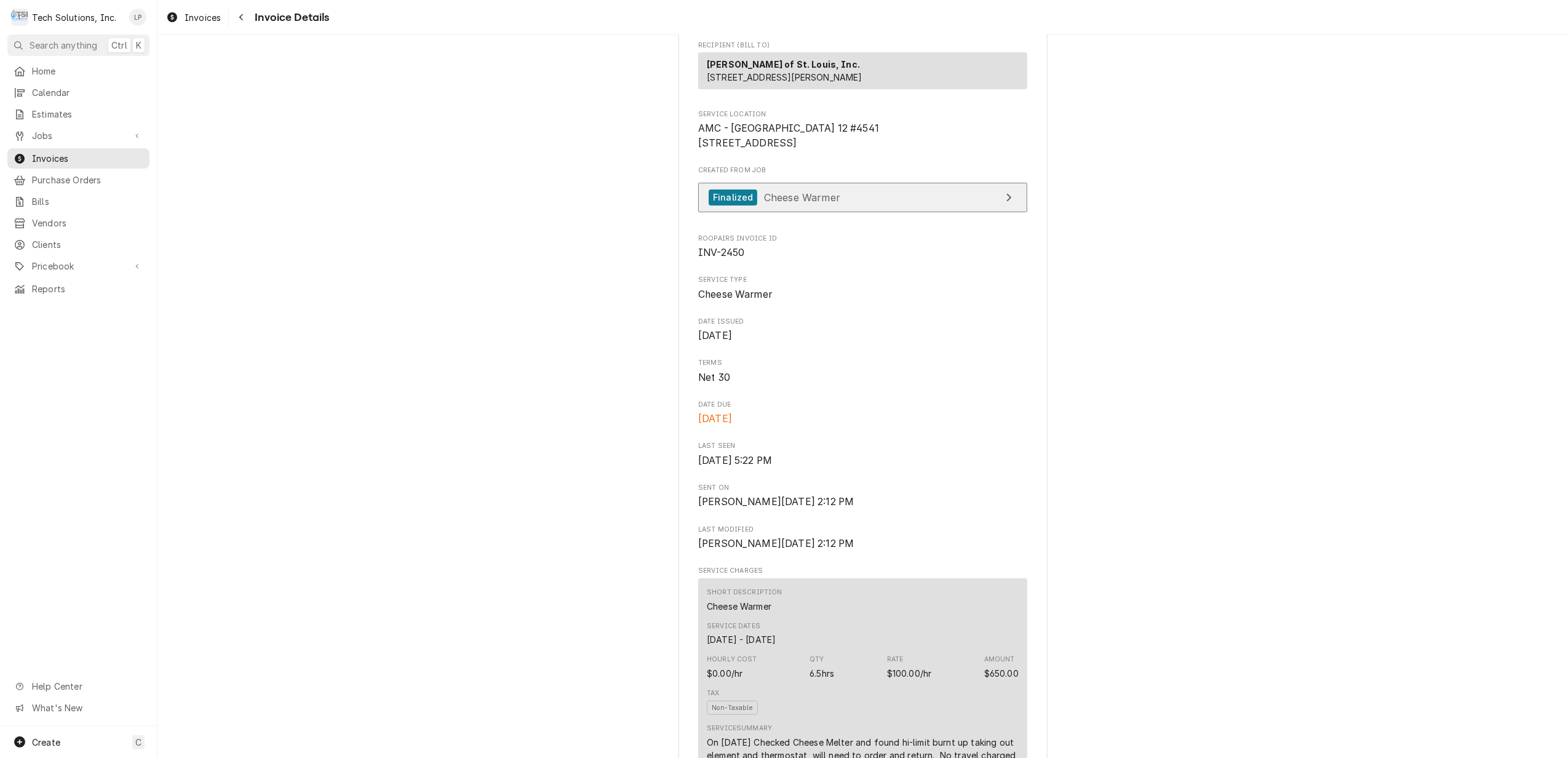
click at [820, 203] on span "Cheese Warmer" at bounding box center [802, 197] width 76 height 12
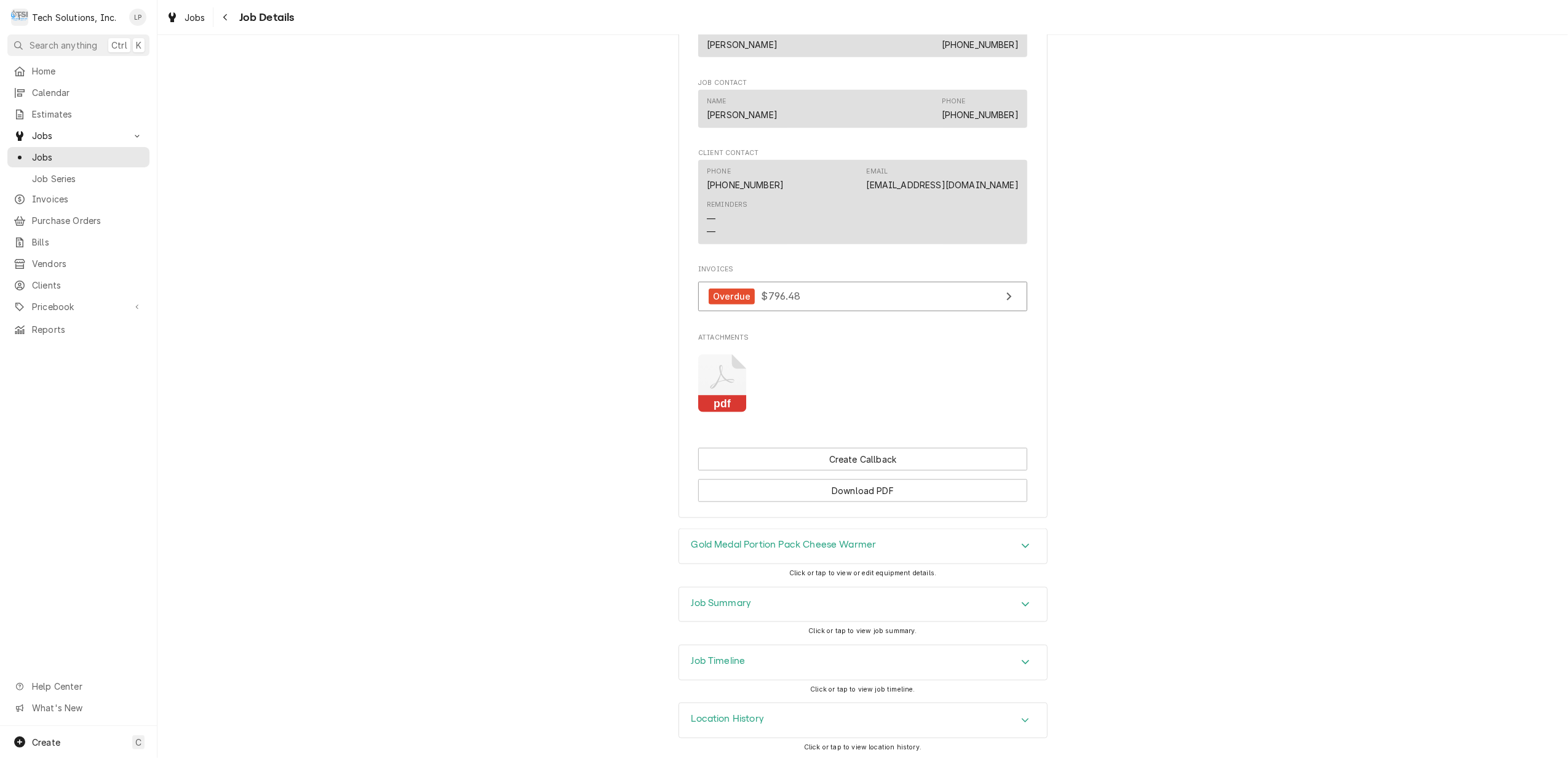
scroll to position [1269, 0]
click at [1018, 591] on div "Job Summary" at bounding box center [863, 602] width 368 height 35
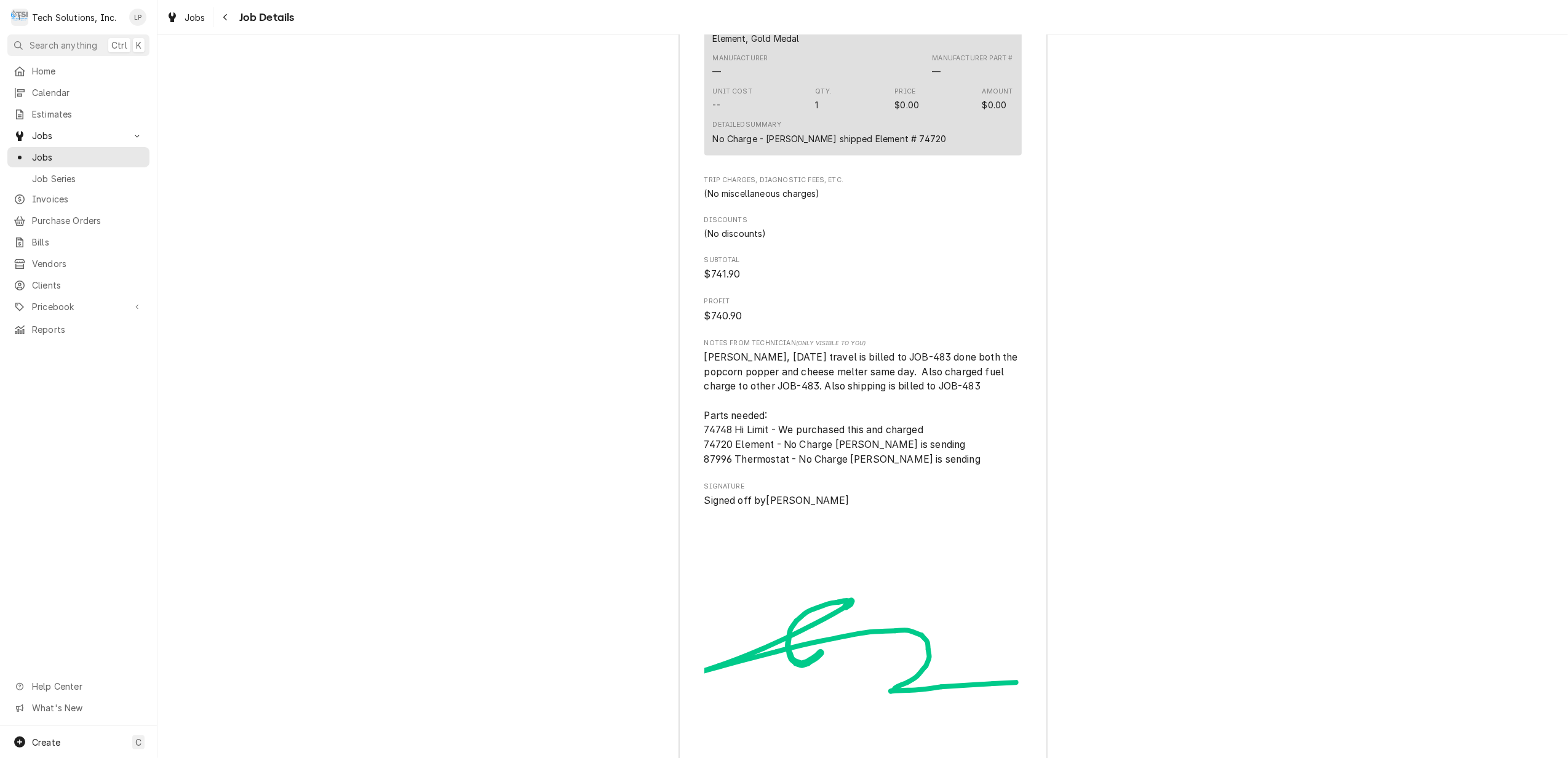
scroll to position [2759, 0]
